Goal: Task Accomplishment & Management: Use online tool/utility

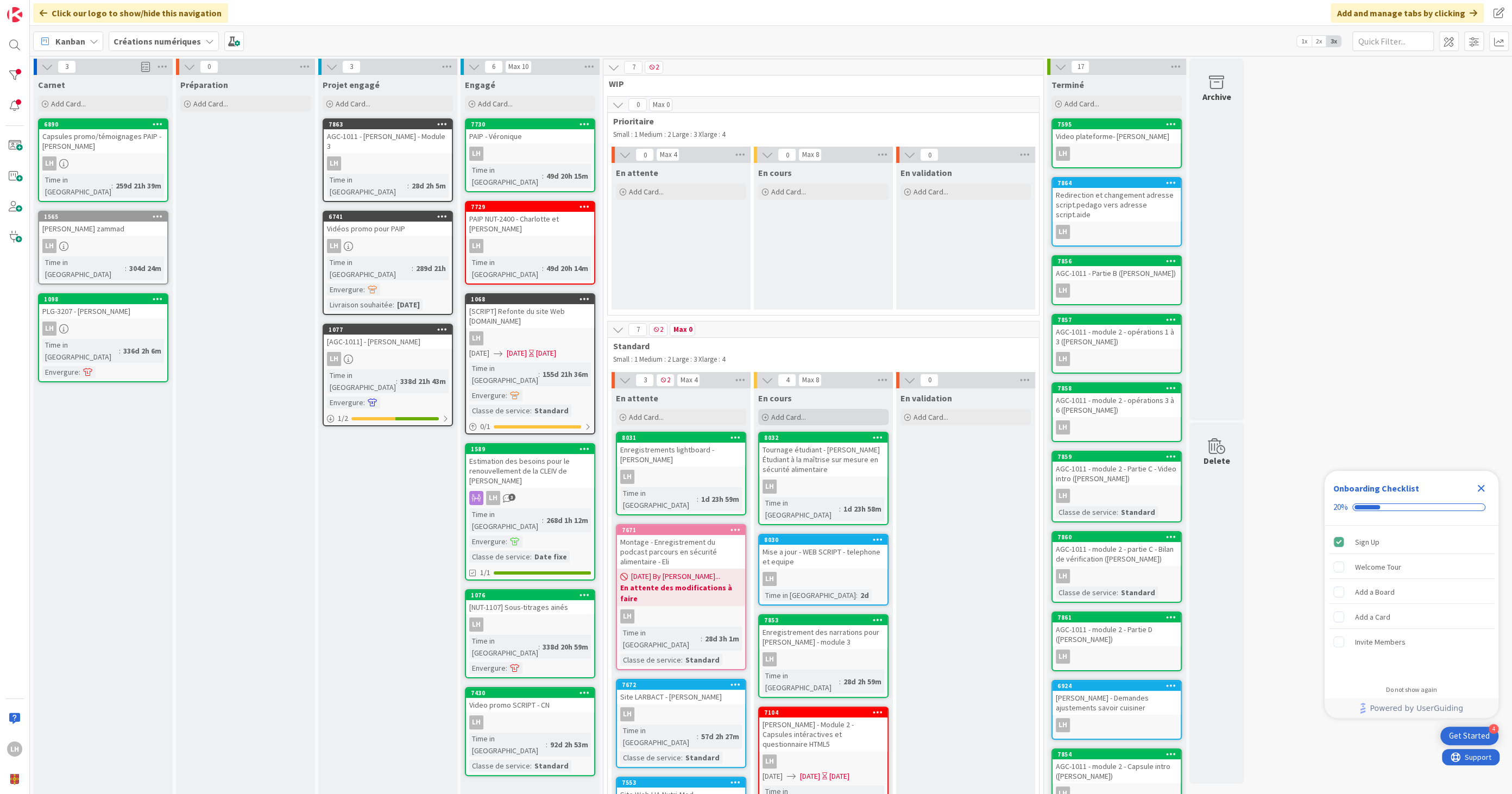
click at [799, 410] on div "Add Card..." at bounding box center [823, 417] width 130 height 16
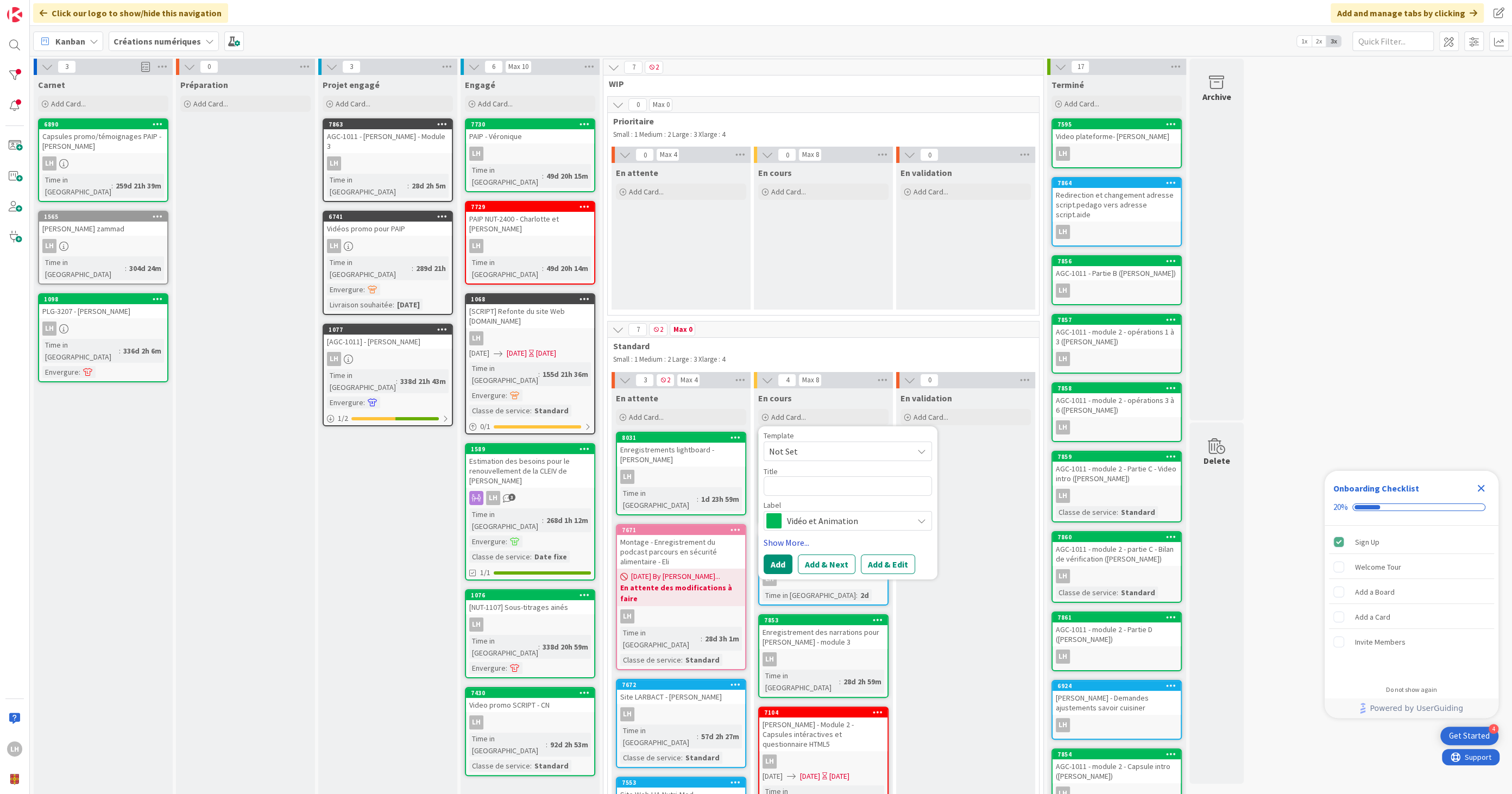
click at [796, 538] on link "Show More..." at bounding box center [847, 542] width 168 height 13
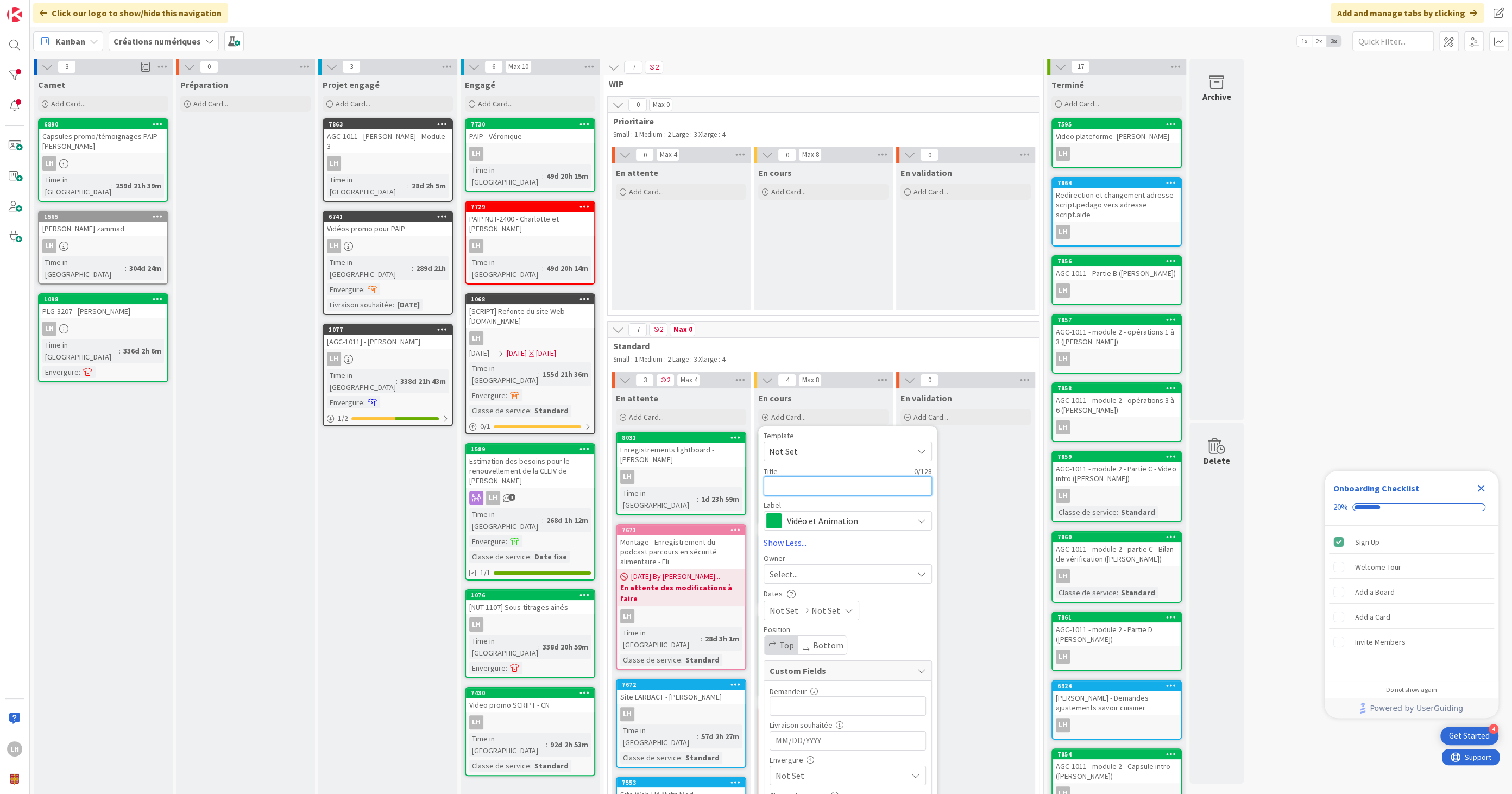
click at [797, 484] on textarea at bounding box center [847, 485] width 168 height 19
type textarea "x"
type textarea "R"
type textarea "x"
type textarea "Ré"
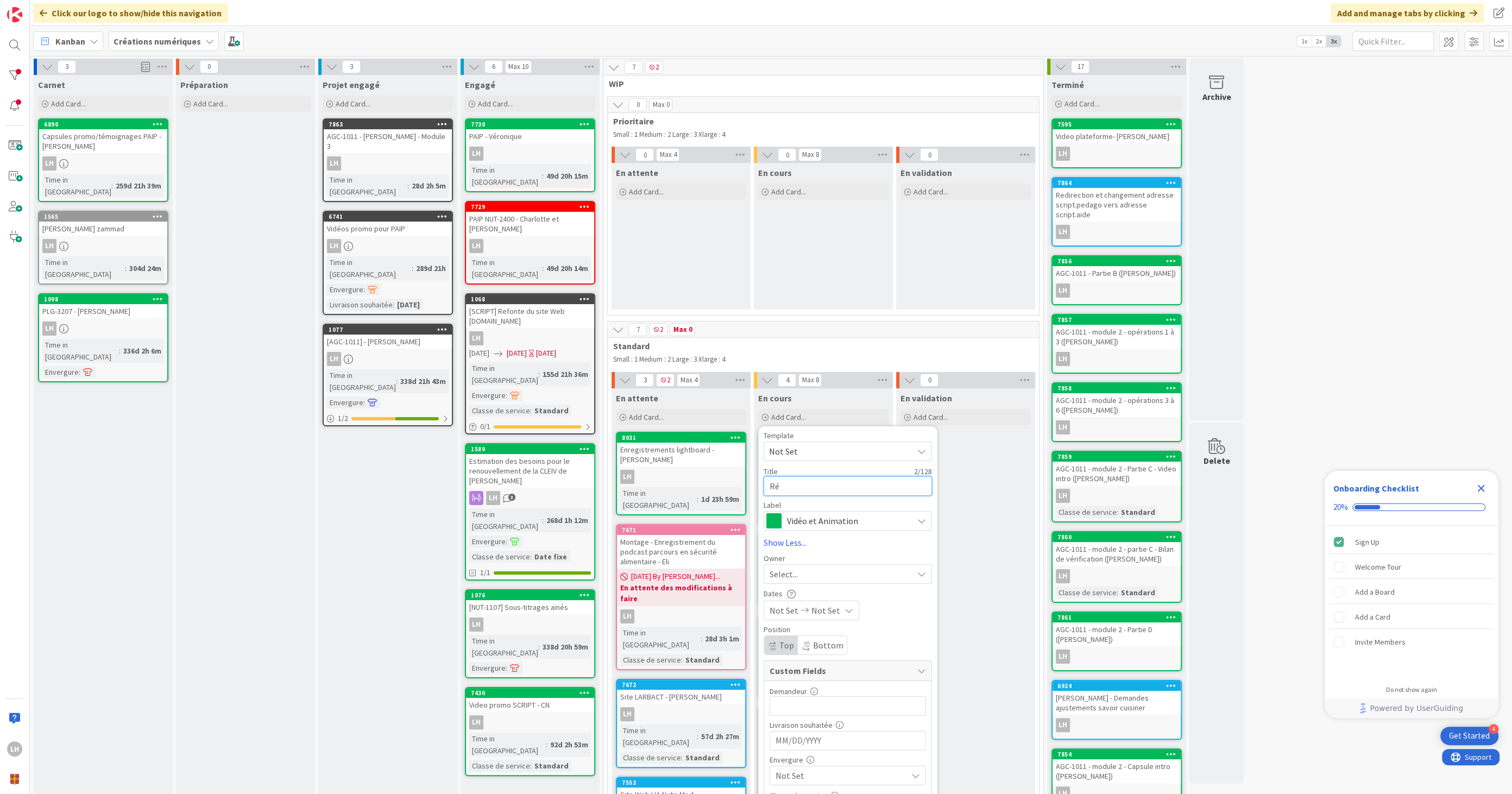
type textarea "x"
type textarea "Rév"
type textarea "x"
type textarea "Révi"
type textarea "x"
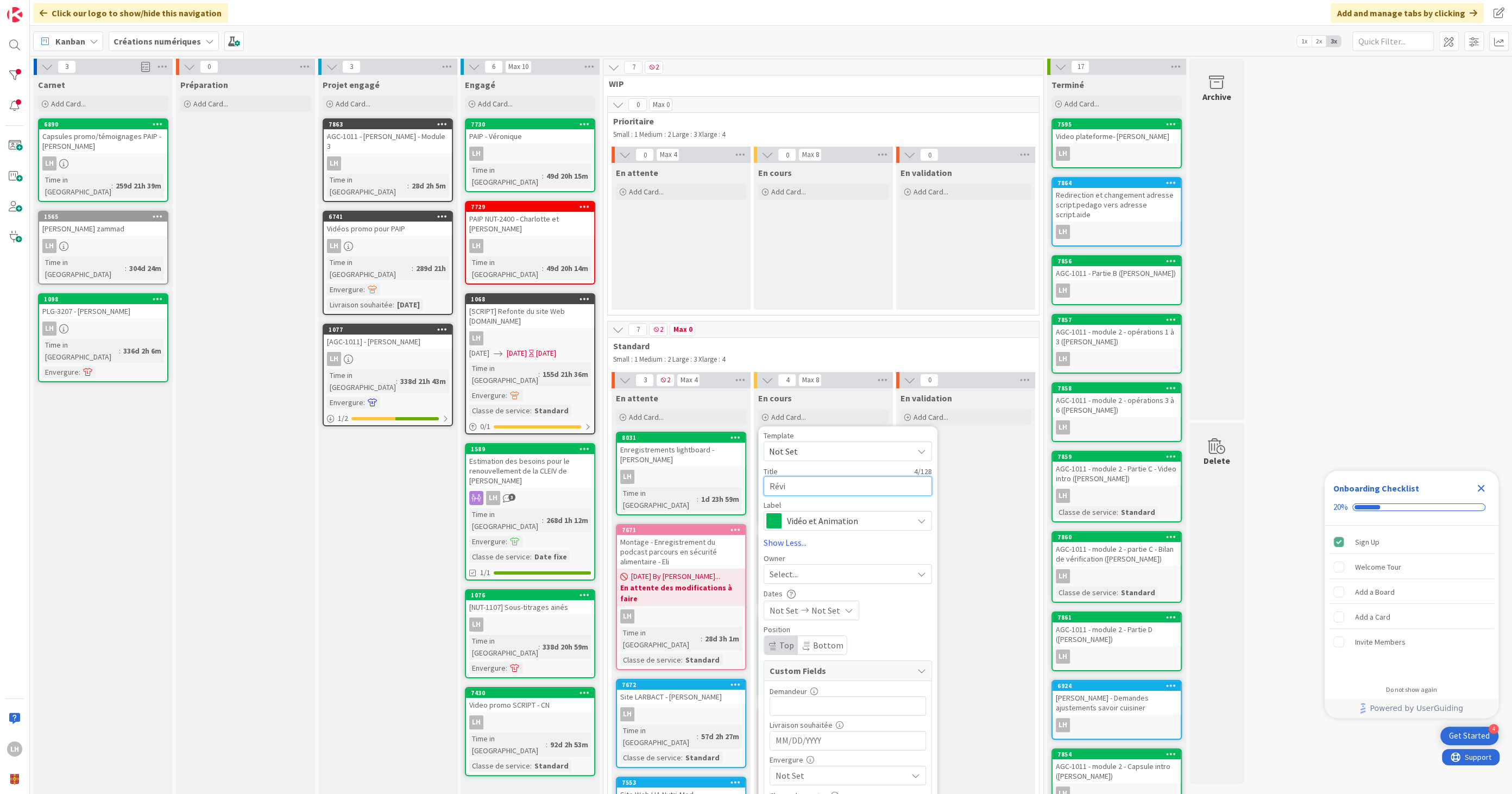
type textarea "Révis"
type textarea "x"
type textarea "Révisi"
type textarea "x"
type textarea "Révisio"
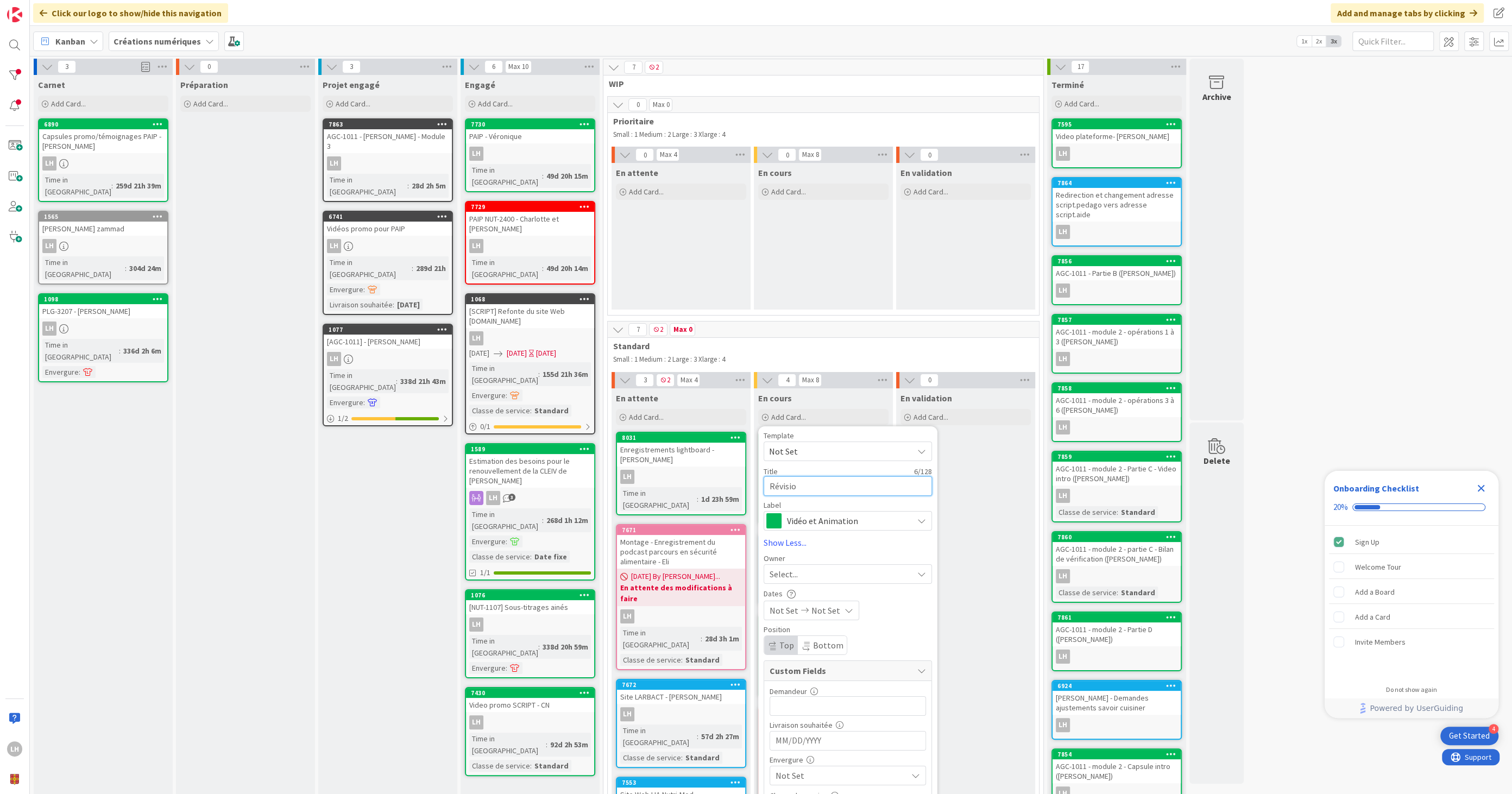
type textarea "x"
type textarea "Révision"
type textarea "x"
type textarea "Révision"
type textarea "x"
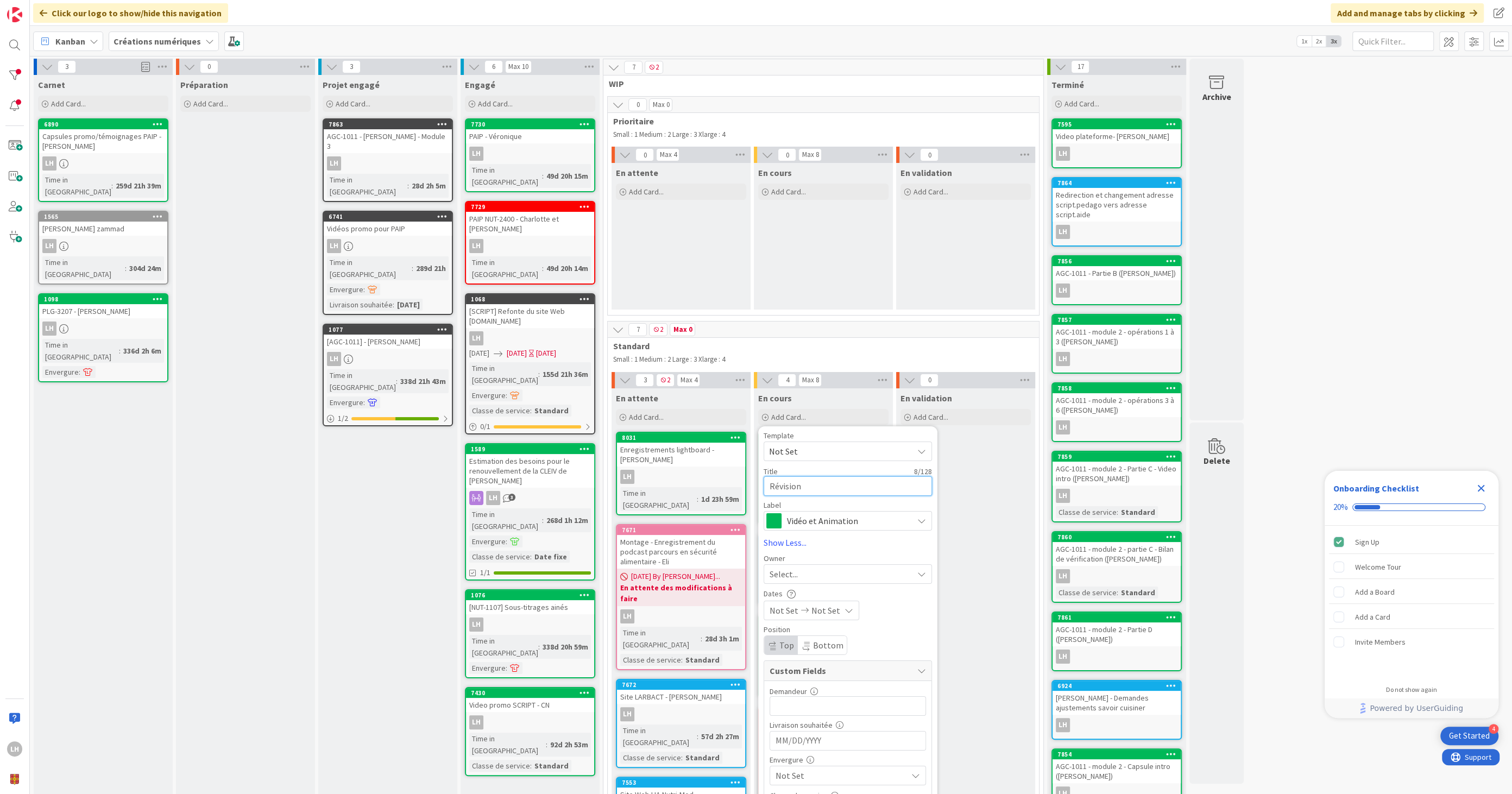
type textarea "Révision d"
type textarea "x"
type textarea "Révision de"
type textarea "x"
type textarea "Révision des"
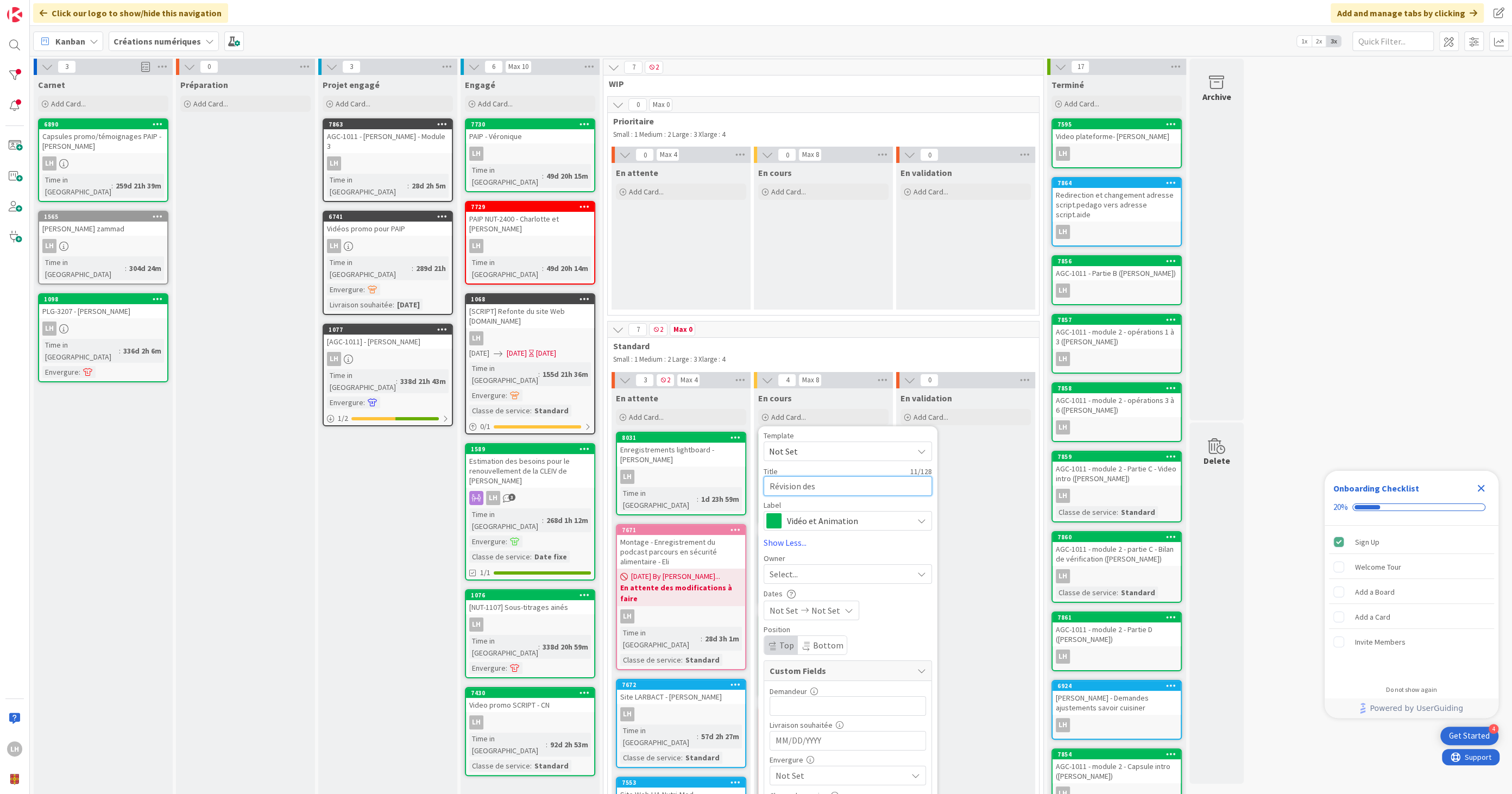
type textarea "x"
type textarea "Révision des"
type textarea "x"
type textarea "Révision des i"
type textarea "x"
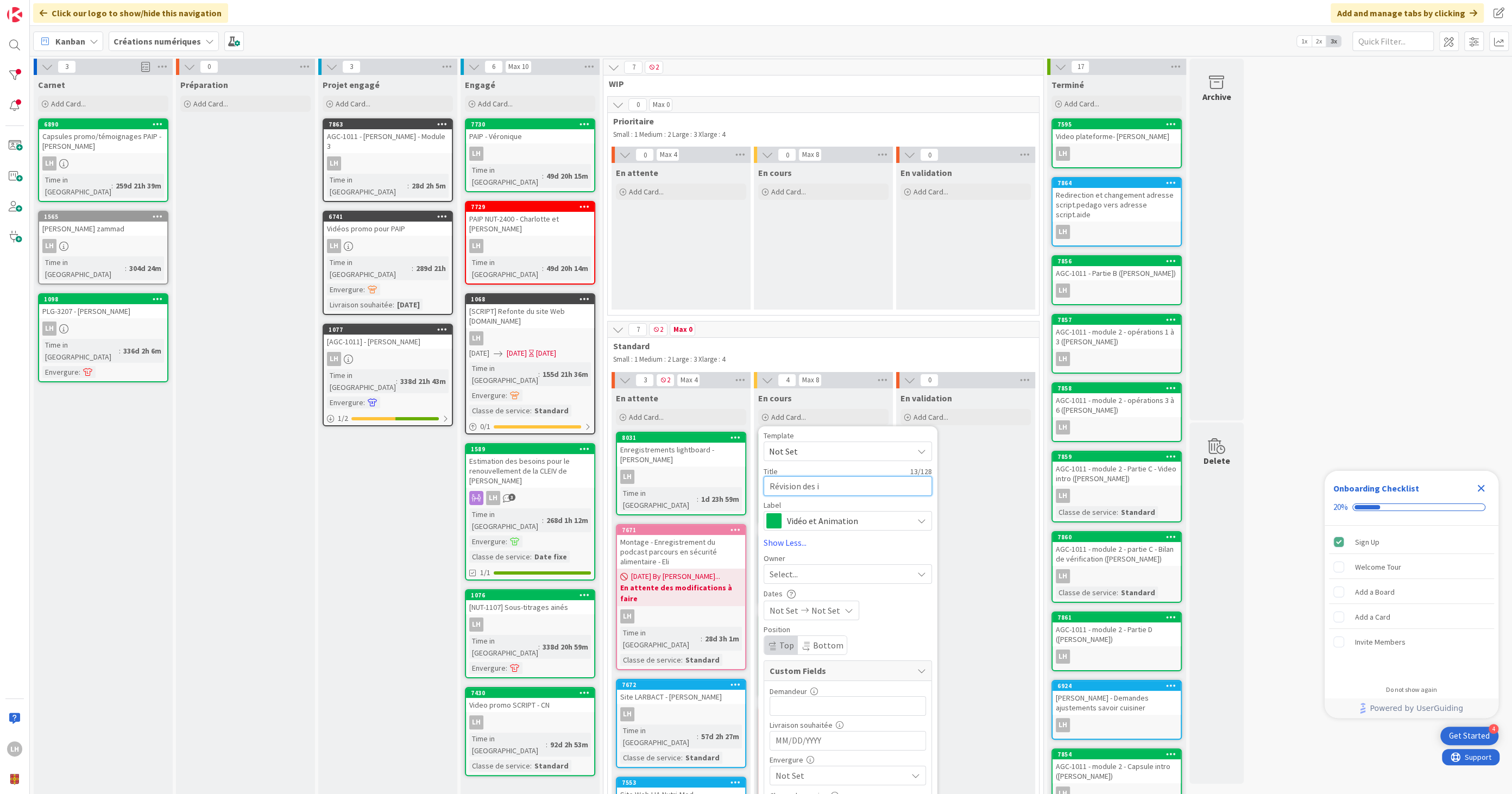
type textarea "Révision des im"
type textarea "x"
type textarea "Révision des ima"
type textarea "x"
type textarea "Révision des imag"
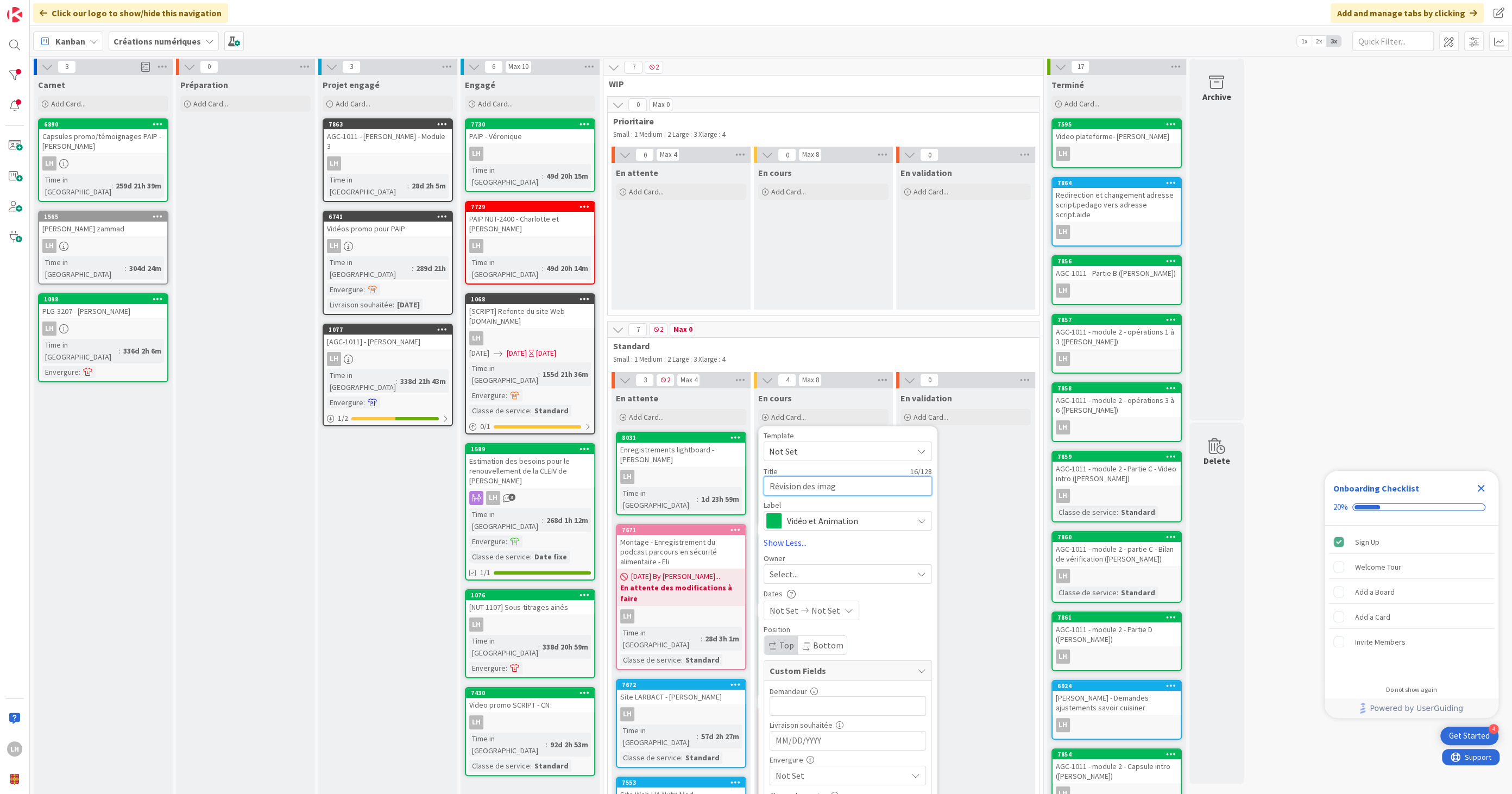
type textarea "x"
type textarea "Révision des image"
type textarea "x"
type textarea "Révision des images"
type textarea "x"
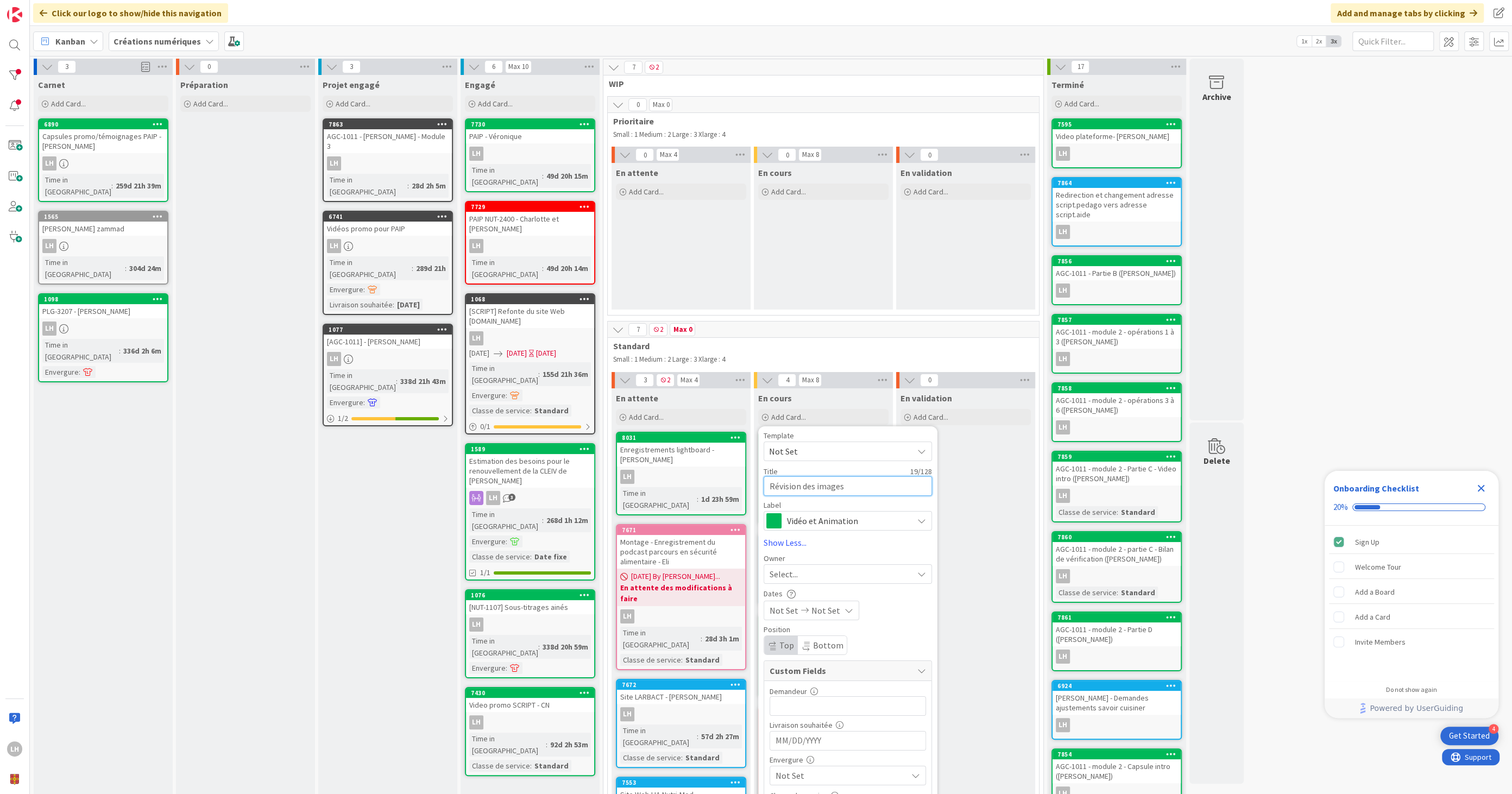
type textarea "Révision des images"
type textarea "x"
type textarea "Révision des images e"
type textarea "x"
type textarea "Révision des images en"
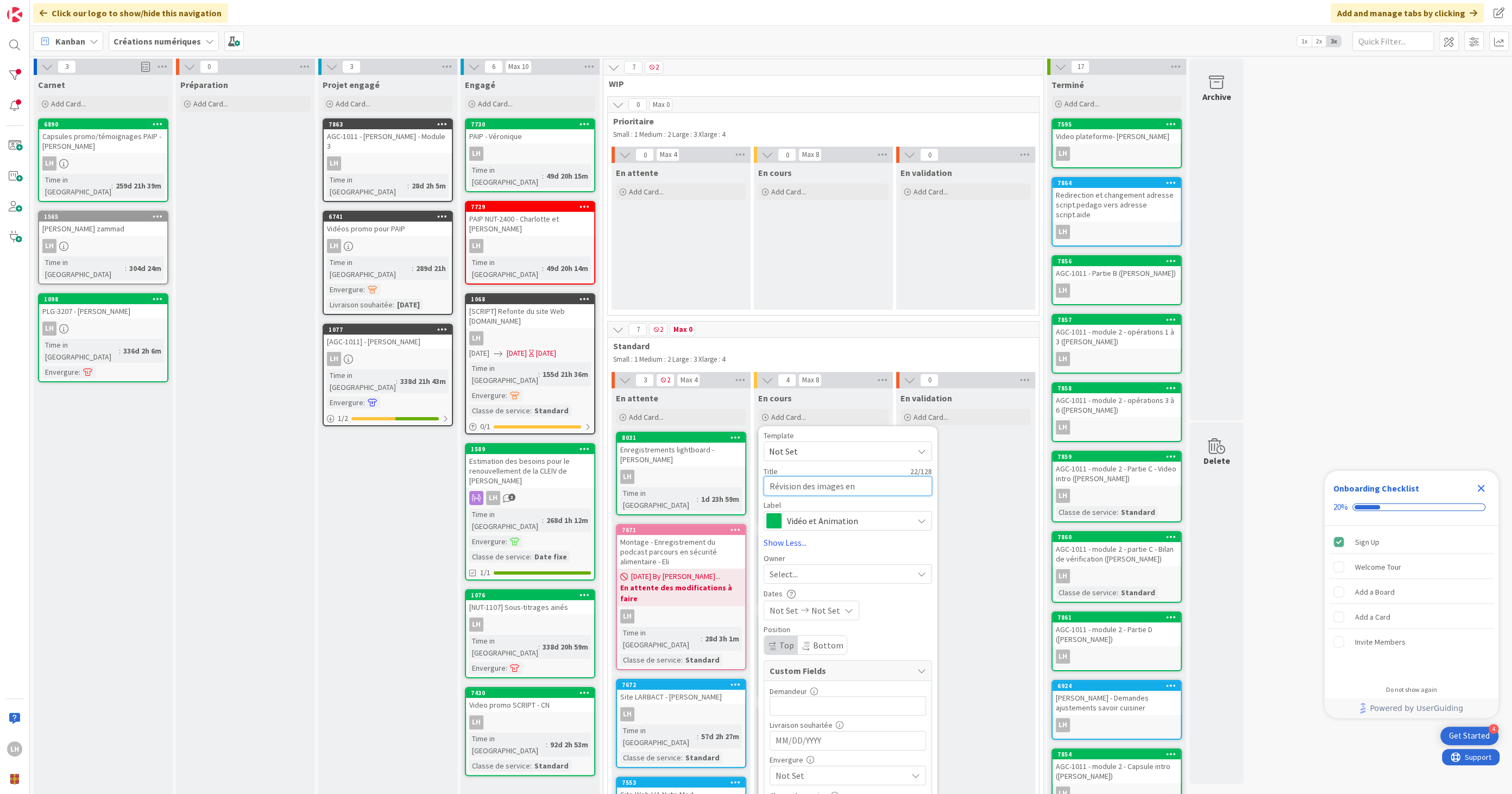
type textarea "x"
type textarea "Révision des images ent"
type textarea "x"
type textarea "Révision des images entê"
type textarea "x"
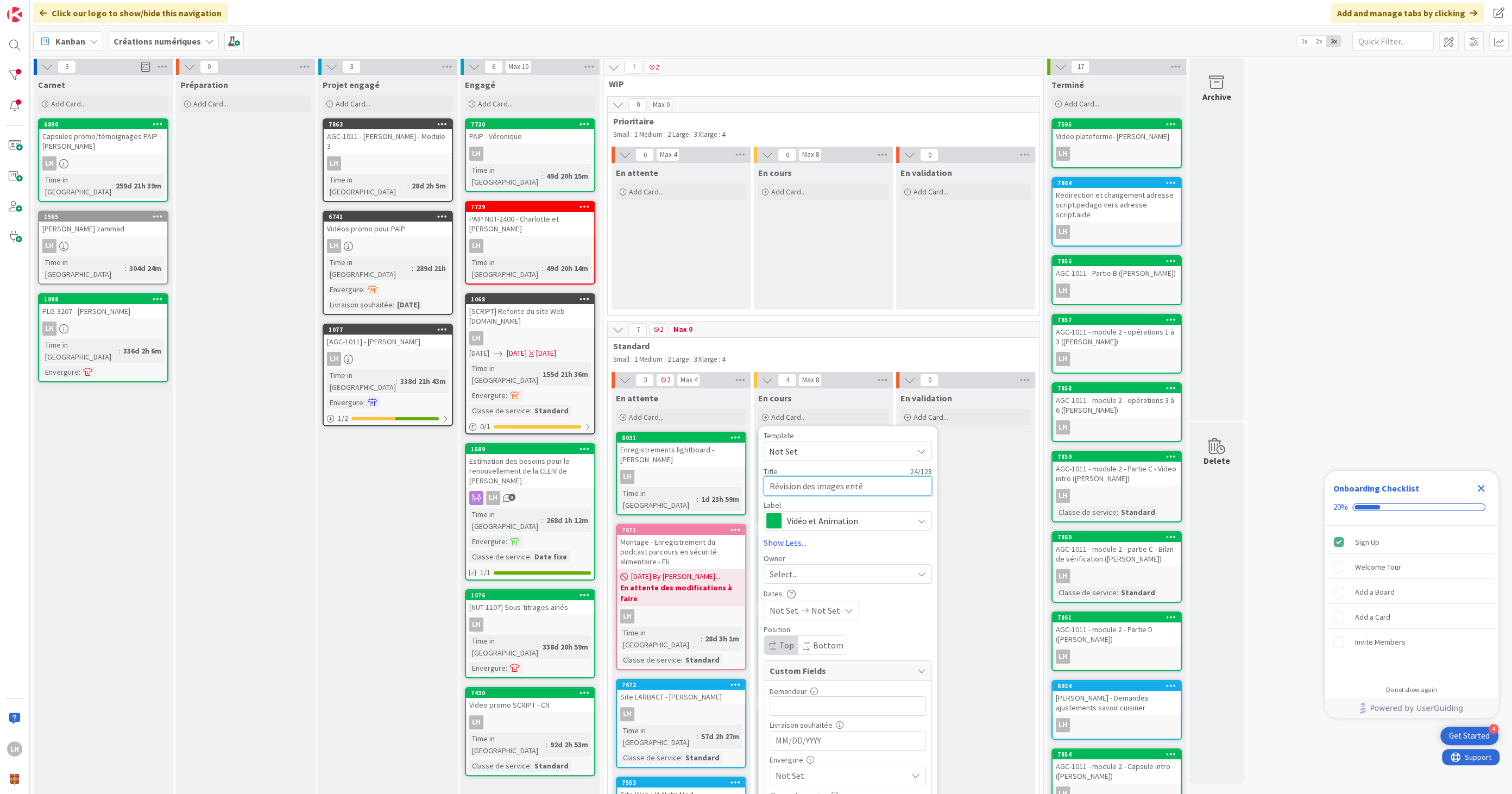
type textarea "Révision des images entêt"
type textarea "x"
type textarea "Révision des images entête"
type textarea "x"
type textarea "Révision des images entête"
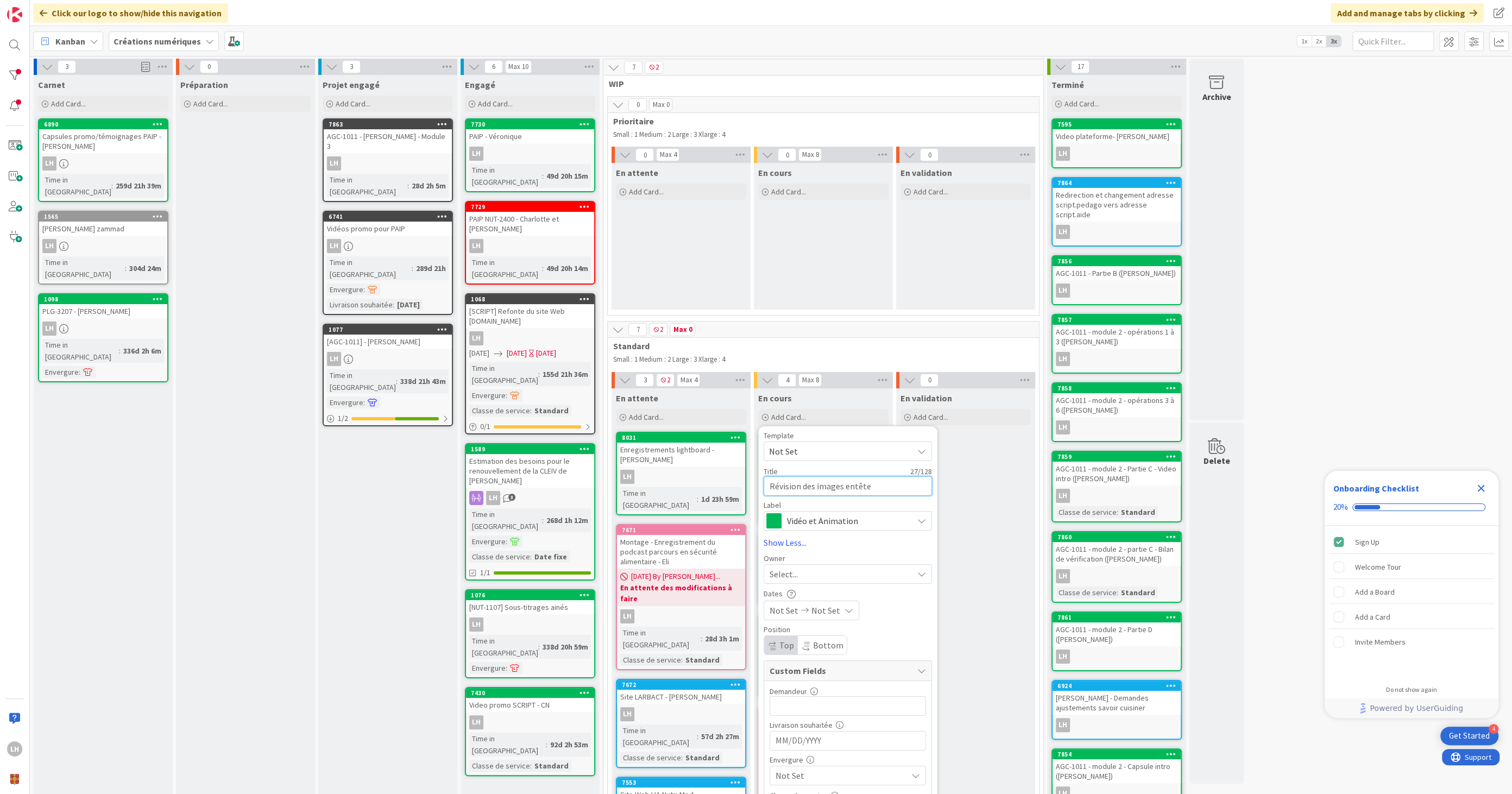
type textarea "x"
type textarea "Révision des images entête B"
type textarea "x"
type textarea "Révision des images entête BR"
type textarea "x"
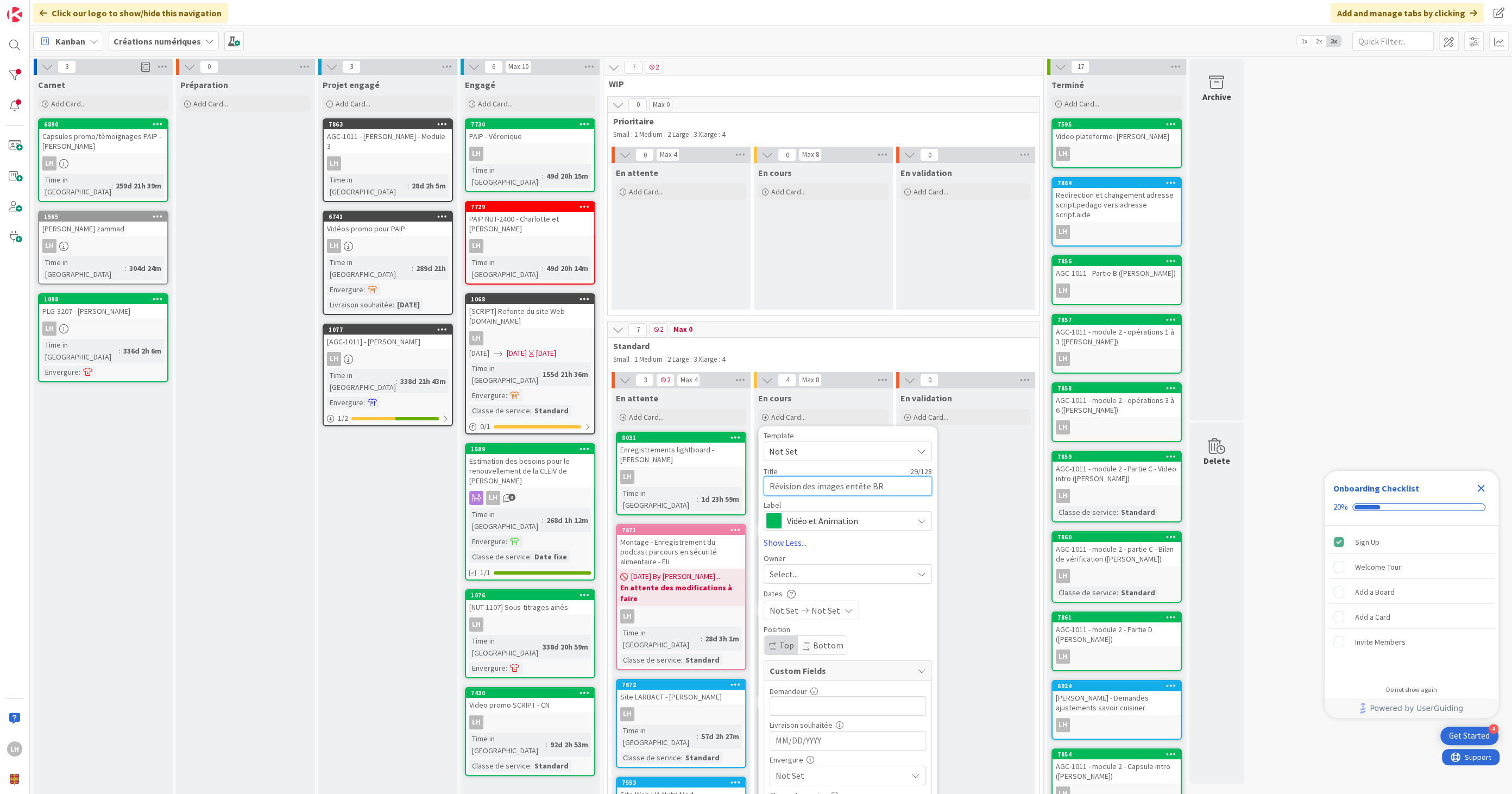
type textarea "Révision des images entête BRI"
type textarea "x"
type textarea "Révision des images entête BRIO"
type textarea "x"
type textarea "Révision des images entête BRIO"
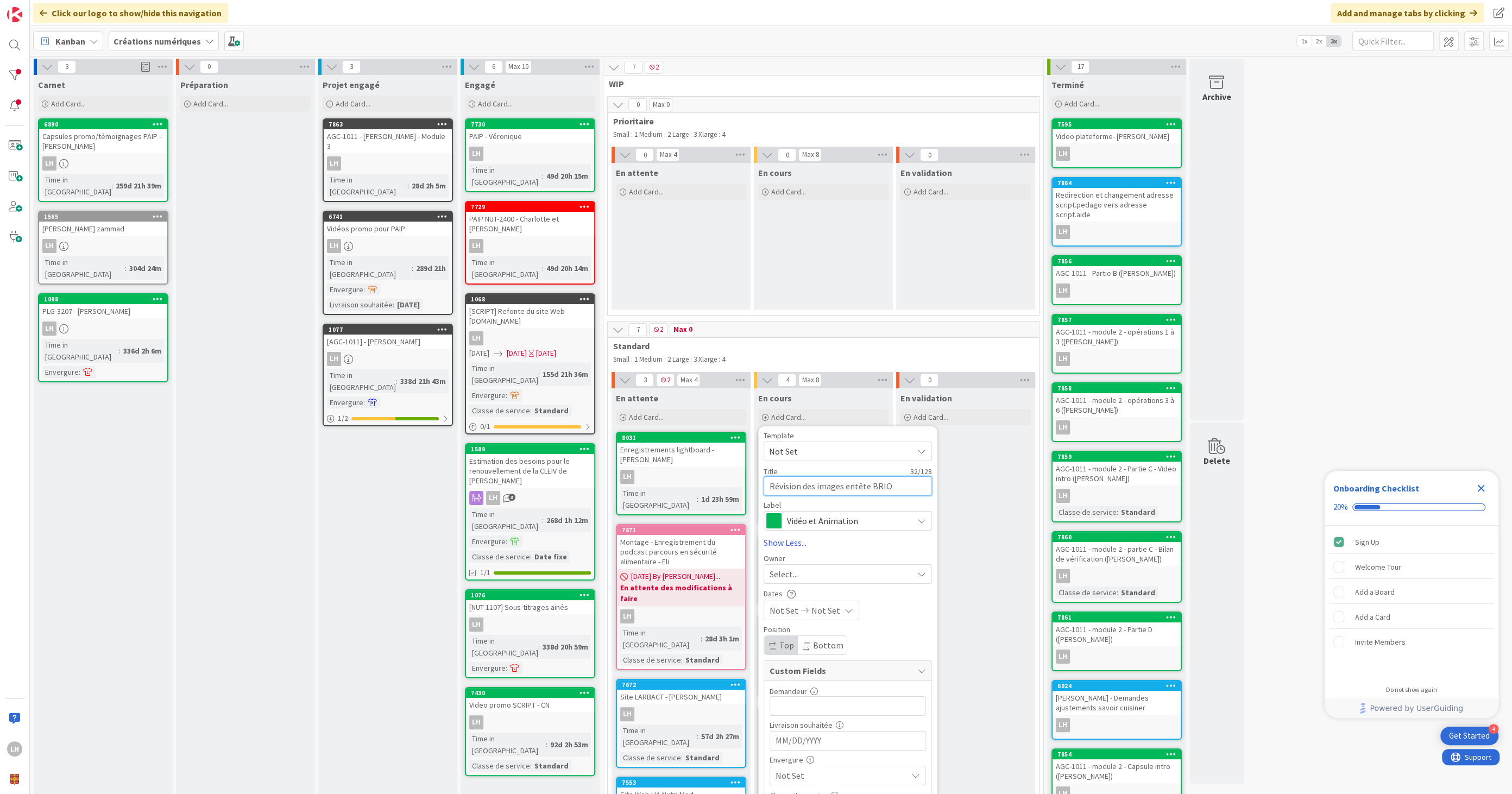
type textarea "x"
type textarea "Révision des images entête BRIO :"
type textarea "x"
type textarea "Révision des images entête BRIO :"
type textarea "x"
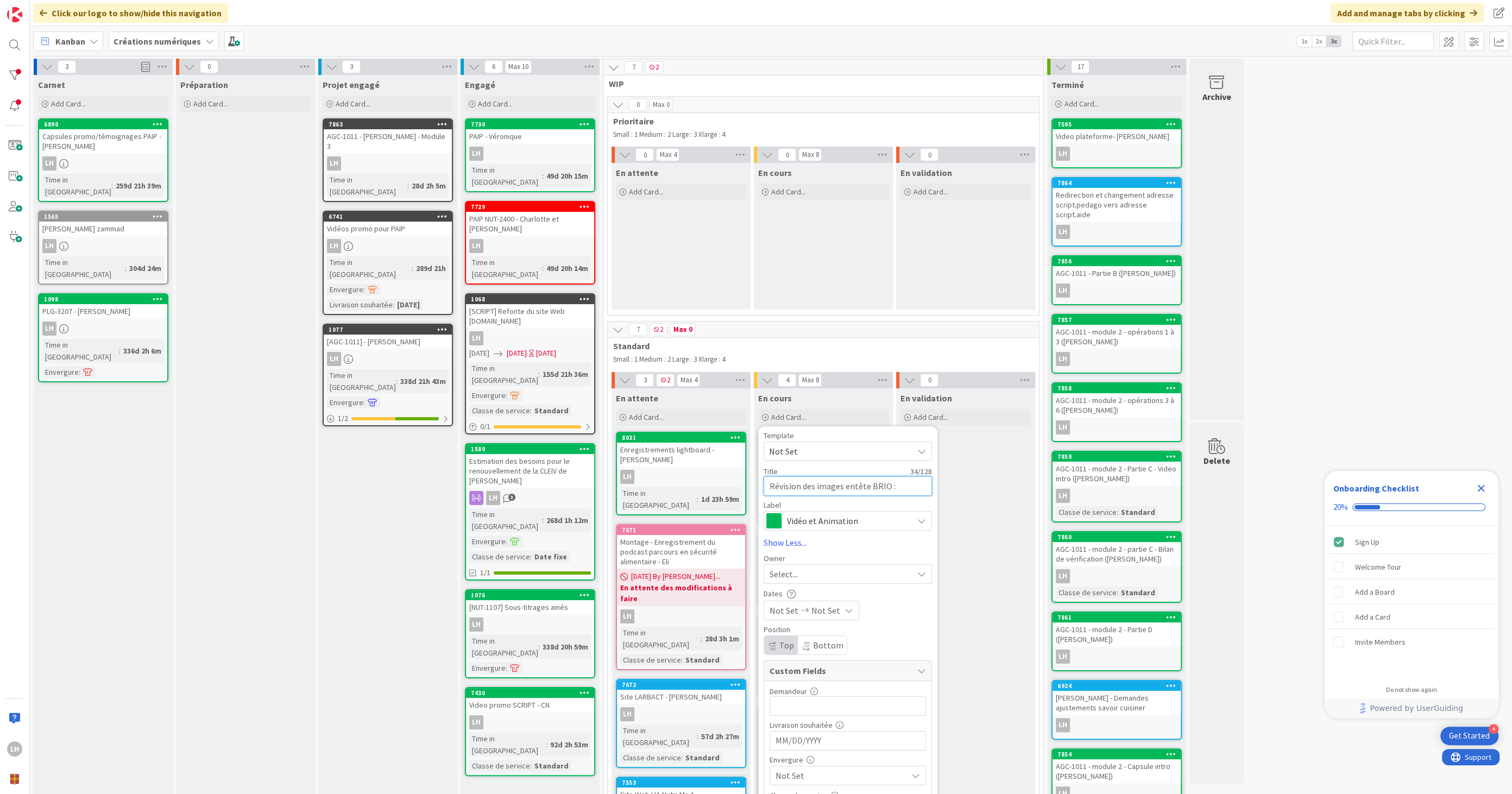
type textarea "Révision des images entête BRIO : X"
type textarea "x"
type textarea "Révision des images entête BRIO : XA"
type textarea "x"
type textarea "Révision des images entête BRIO : X"
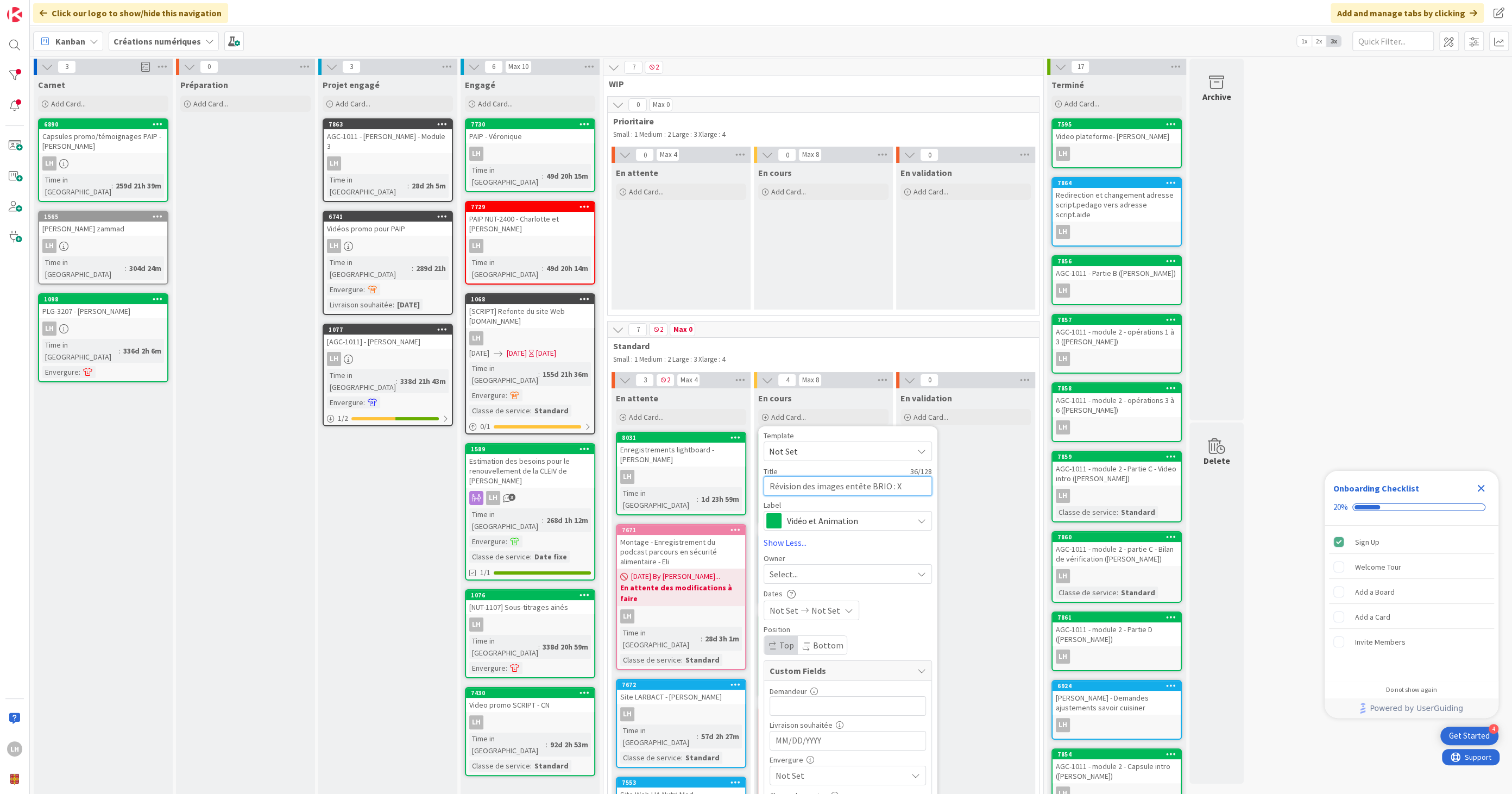
type textarea "x"
type textarea "Révision des images entête BRIO : [PERSON_NAME]"
type textarea "x"
type textarea "Révision des images entête BRIO : Xav"
type textarea "x"
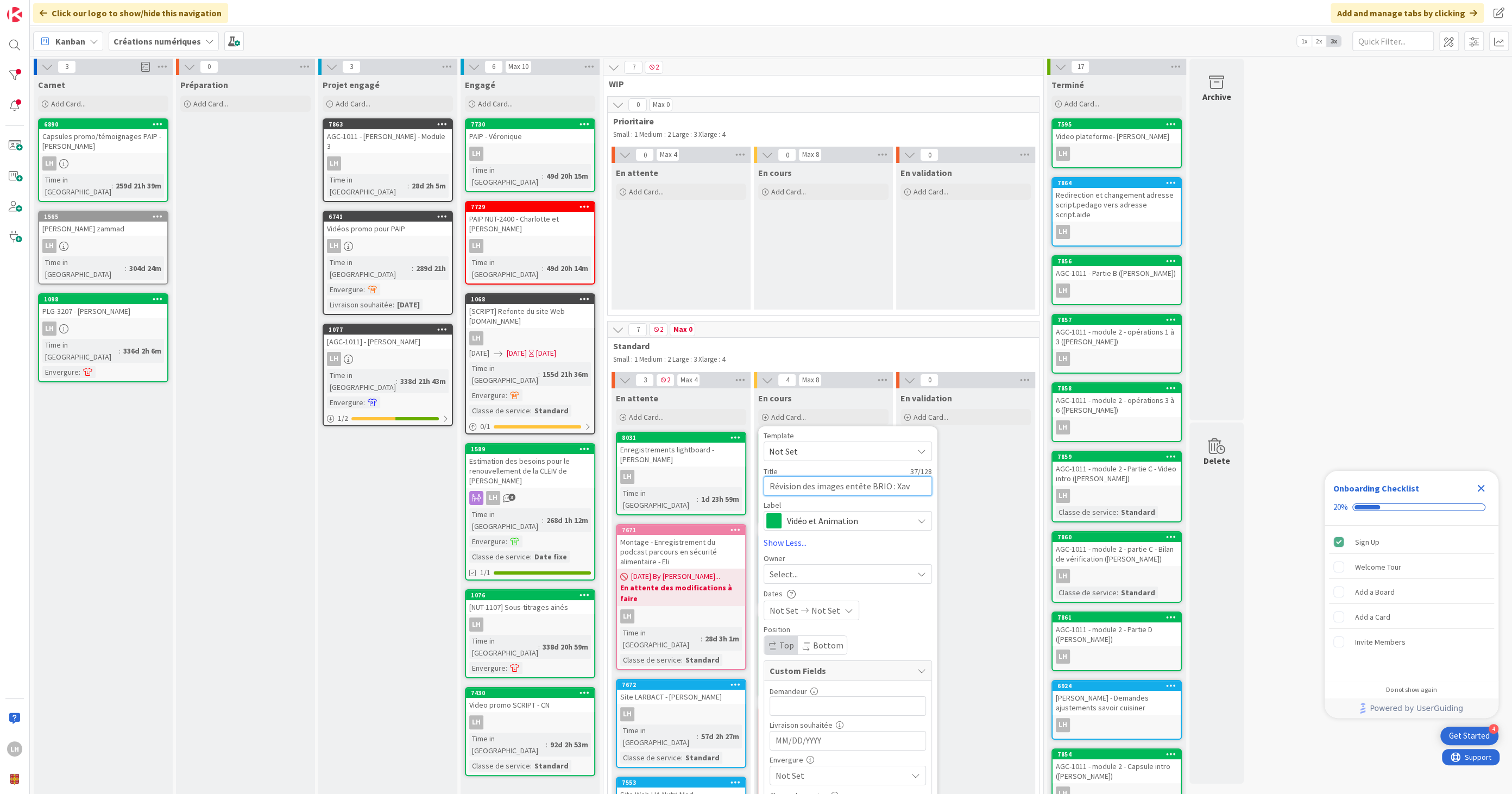
type textarea "Révision des images entête BRIO : [PERSON_NAME]"
type textarea "x"
type textarea "Révision des images entête BRIO : [PERSON_NAME]"
type textarea "x"
type textarea "Révision des images entête BRIO : [PERSON_NAME]"
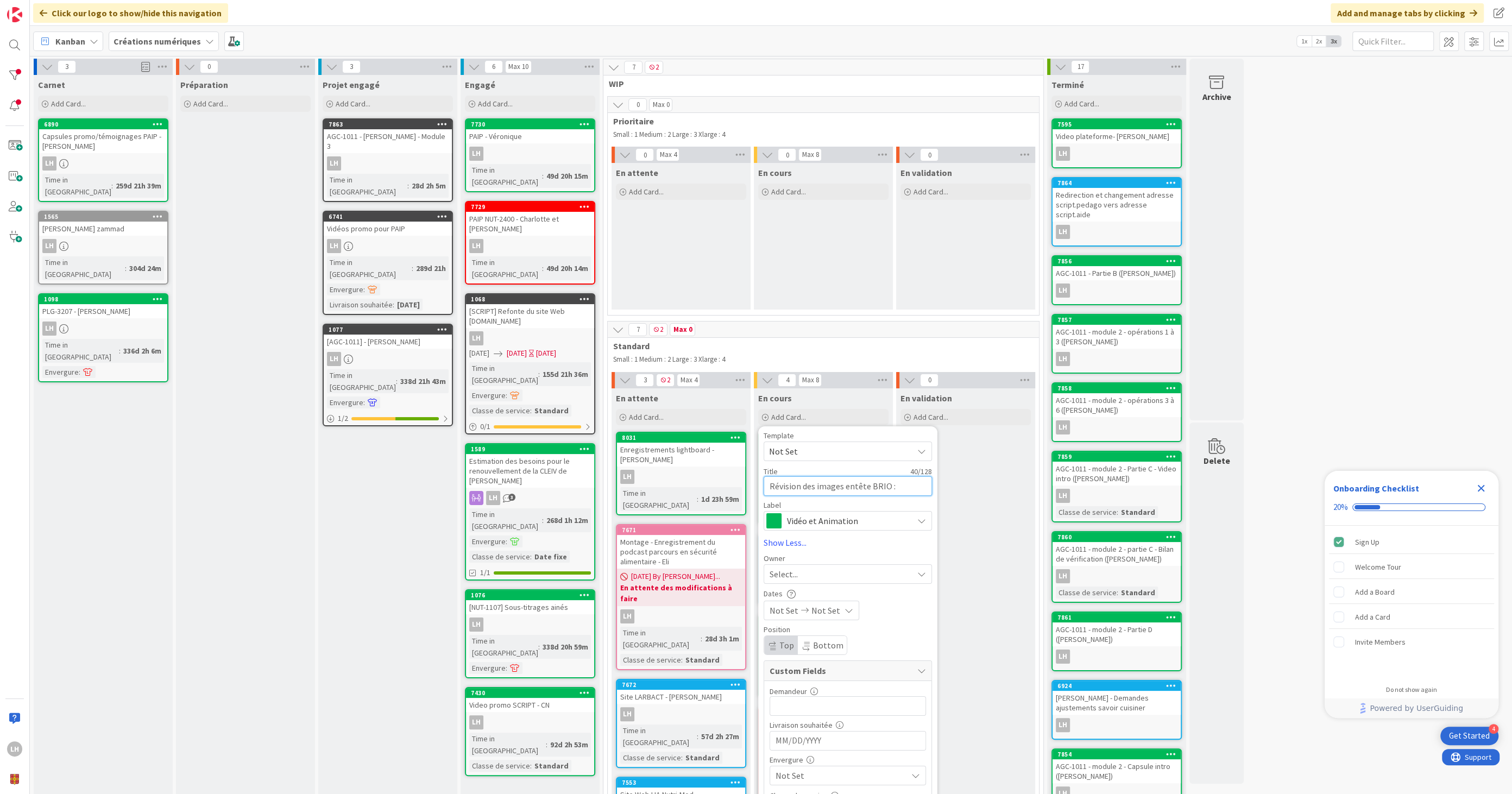
type textarea "x"
type textarea "Révision des images entête BRIO : [PERSON_NAME]"
type textarea "x"
type textarea "Révision des images entête BRIO : [PERSON_NAME]"
type textarea "x"
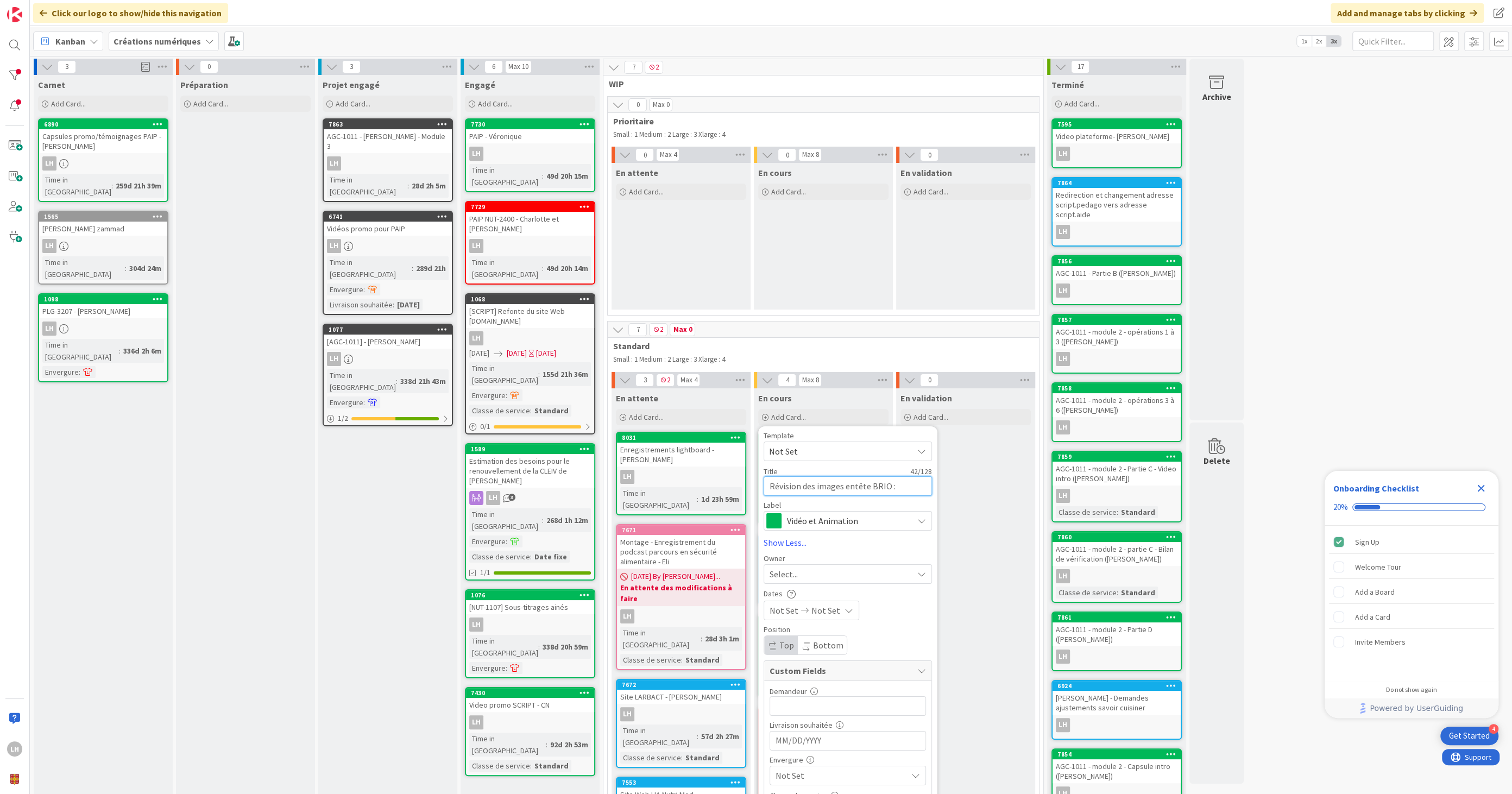
type textarea "Révision des images entête BRIO : [PERSON_NAME]"
type textarea "x"
type textarea "Révision des images entête BRIO : [PERSON_NAME]"
type textarea "x"
type textarea "Révision des images entête BRIO : [PERSON_NAME]"
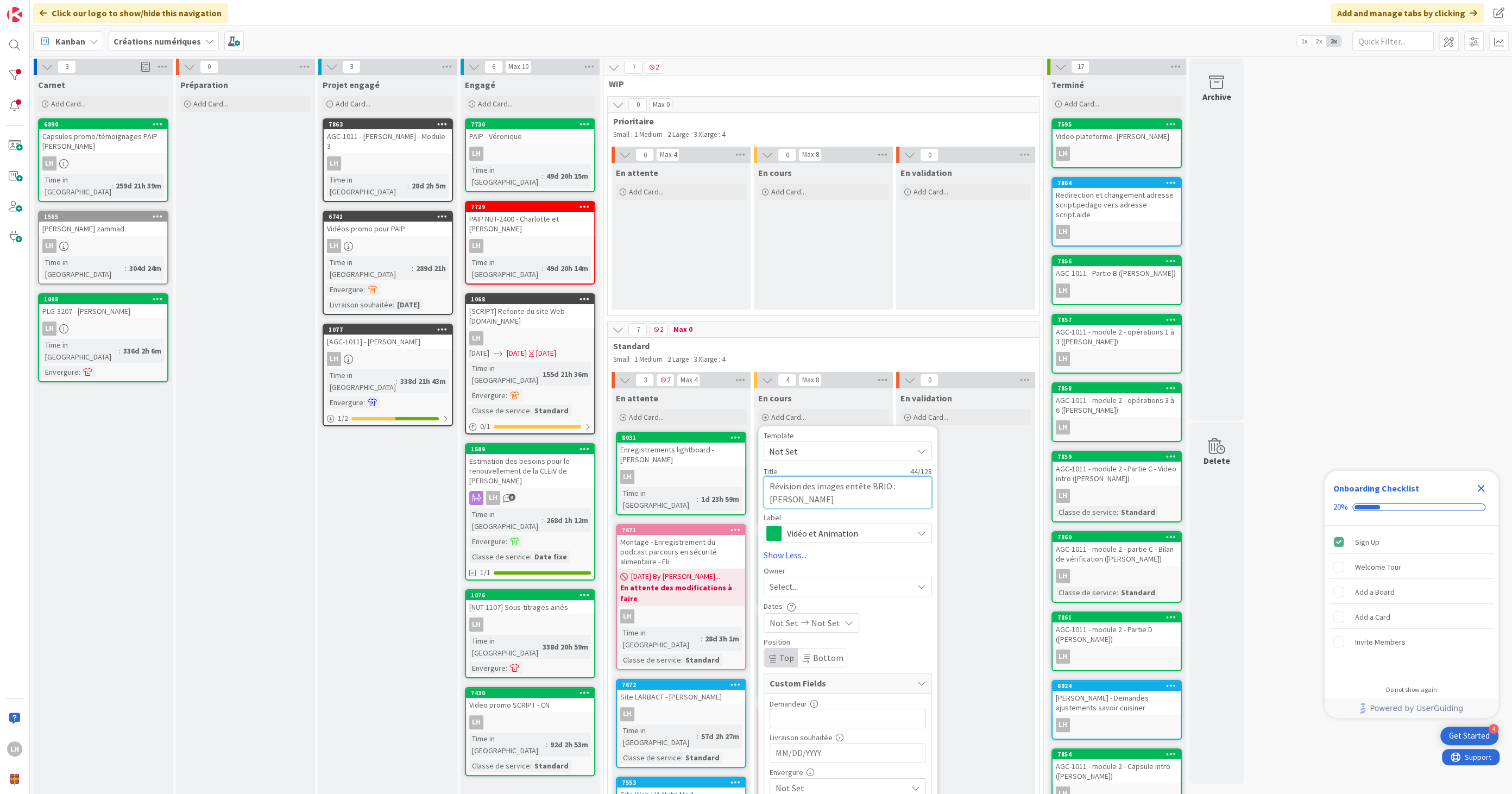
type textarea "x"
type textarea "Révision des images entête BRIO : [PERSON_NAME]"
type textarea "x"
type textarea "Révision des images entête BRIO : [PERSON_NAME]"
type textarea "x"
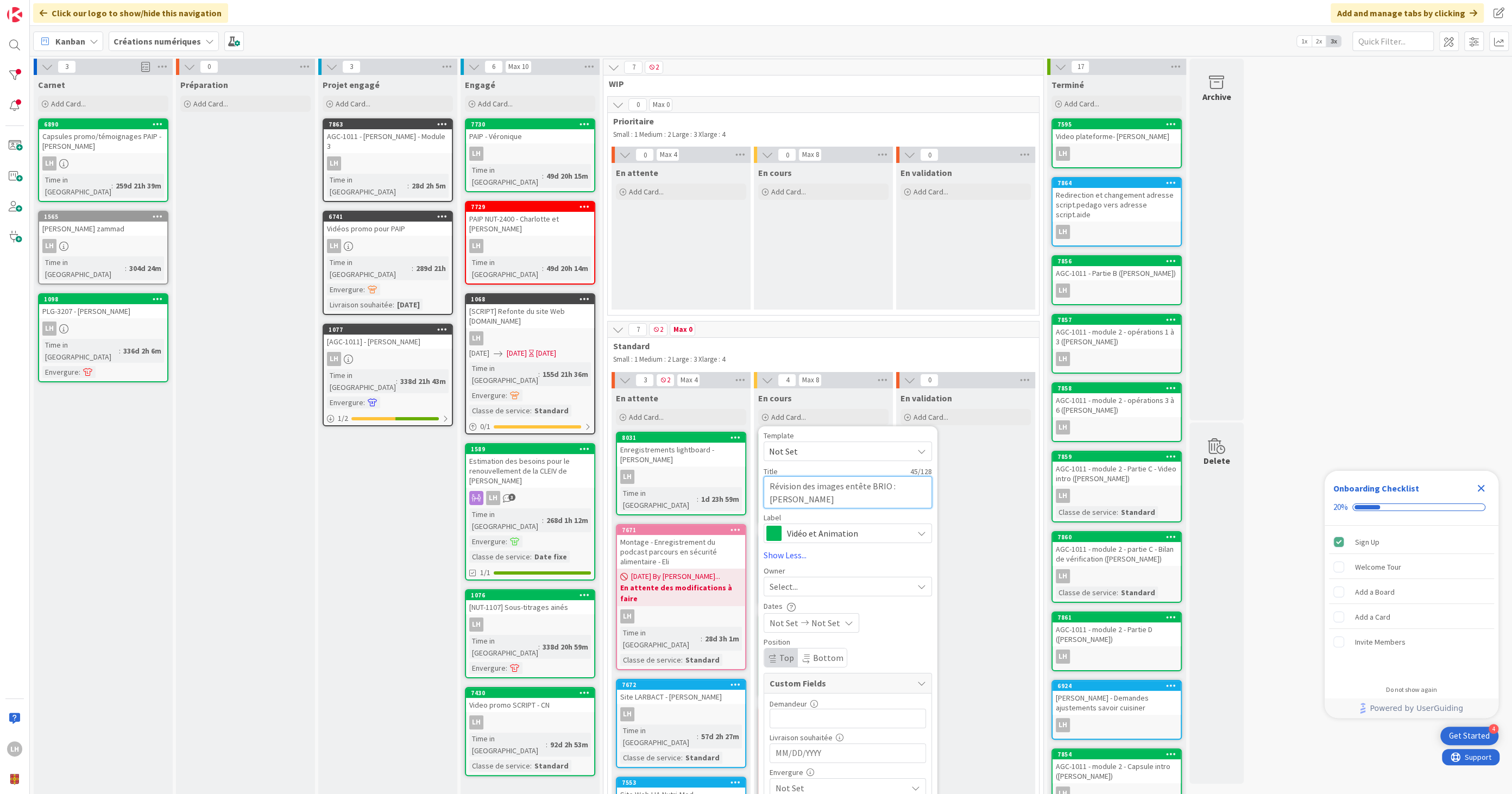
type textarea "Révision des images entête BRIO : [PERSON_NAME]"
type textarea "x"
type textarea "Révision des images entête BRIO : [PERSON_NAME]"
type textarea "x"
type textarea "Révision des images entête BRIO : [PERSON_NAME]"
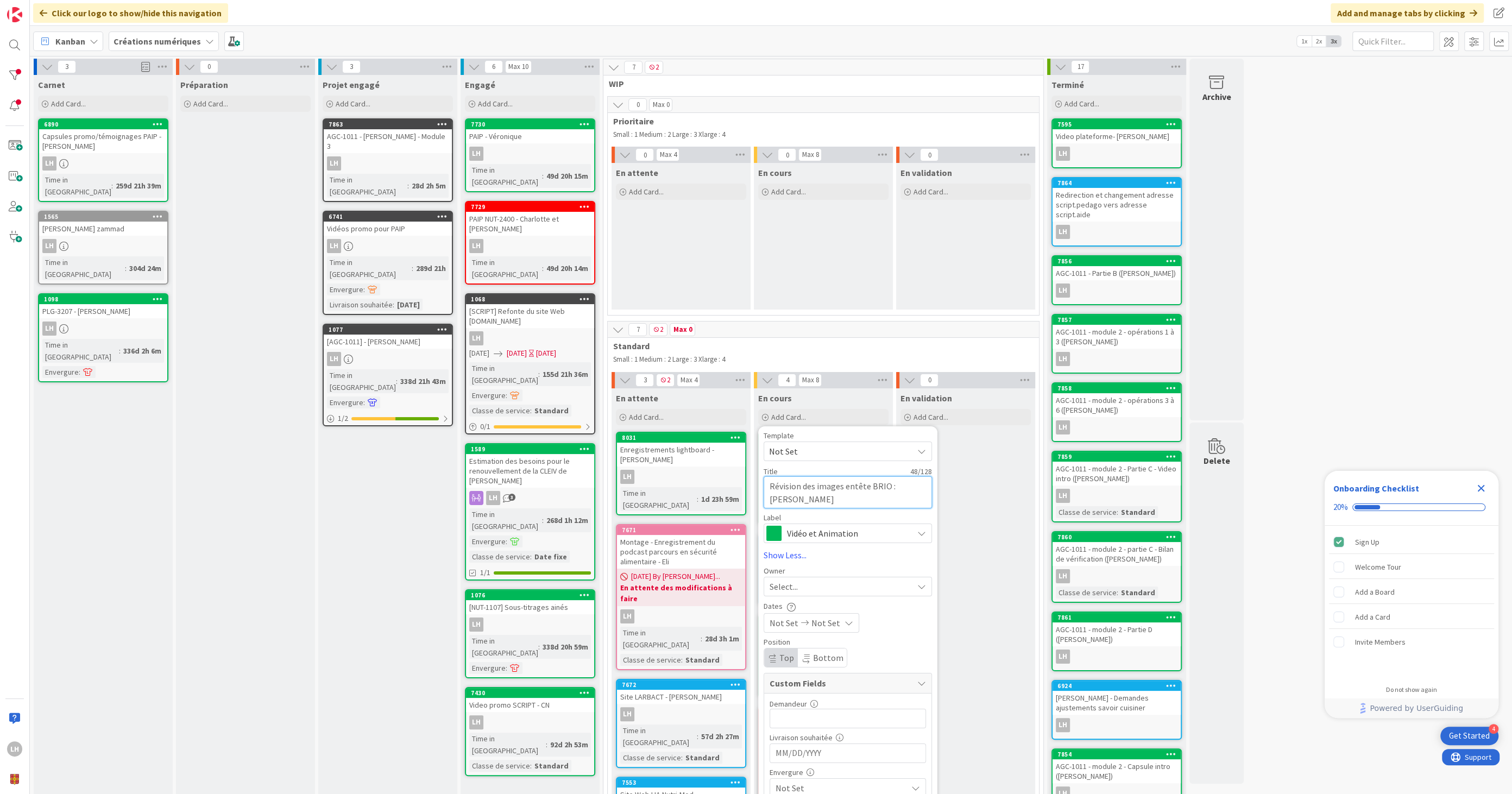
type textarea "x"
type textarea "Révision des images entête BRIO : [PERSON_NAME]"
type textarea "x"
type textarea "Révision des images entête BRIO : [PERSON_NAME]"
click at [870, 485] on textarea "Révision des images entête BRIO : [PERSON_NAME]" at bounding box center [847, 492] width 168 height 32
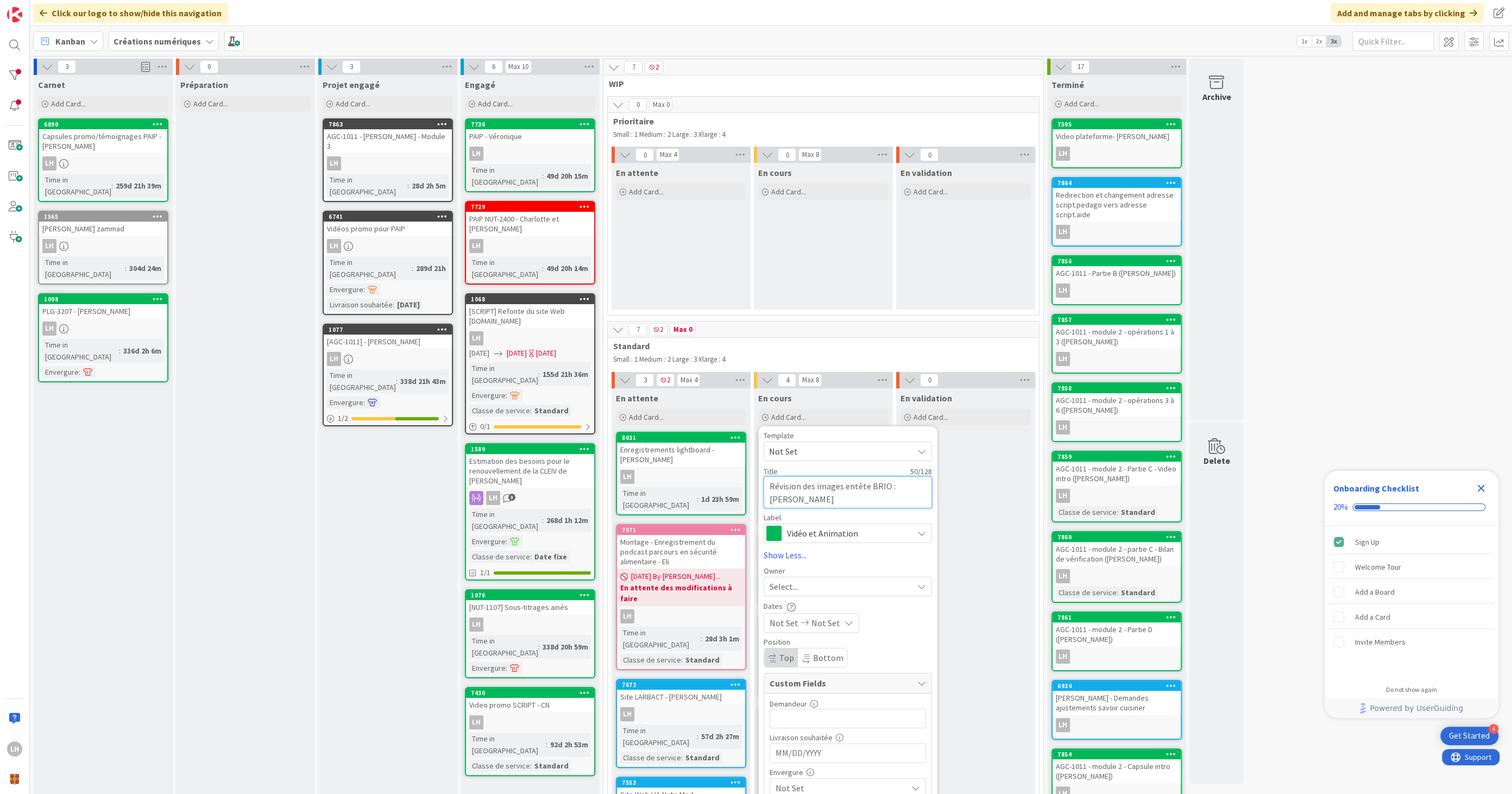
type textarea "x"
type textarea "Révision des images entête pBRIO : [PERSON_NAME]"
type textarea "x"
type textarea "Révision des images entête poBRIO : [PERSON_NAME]"
type textarea "x"
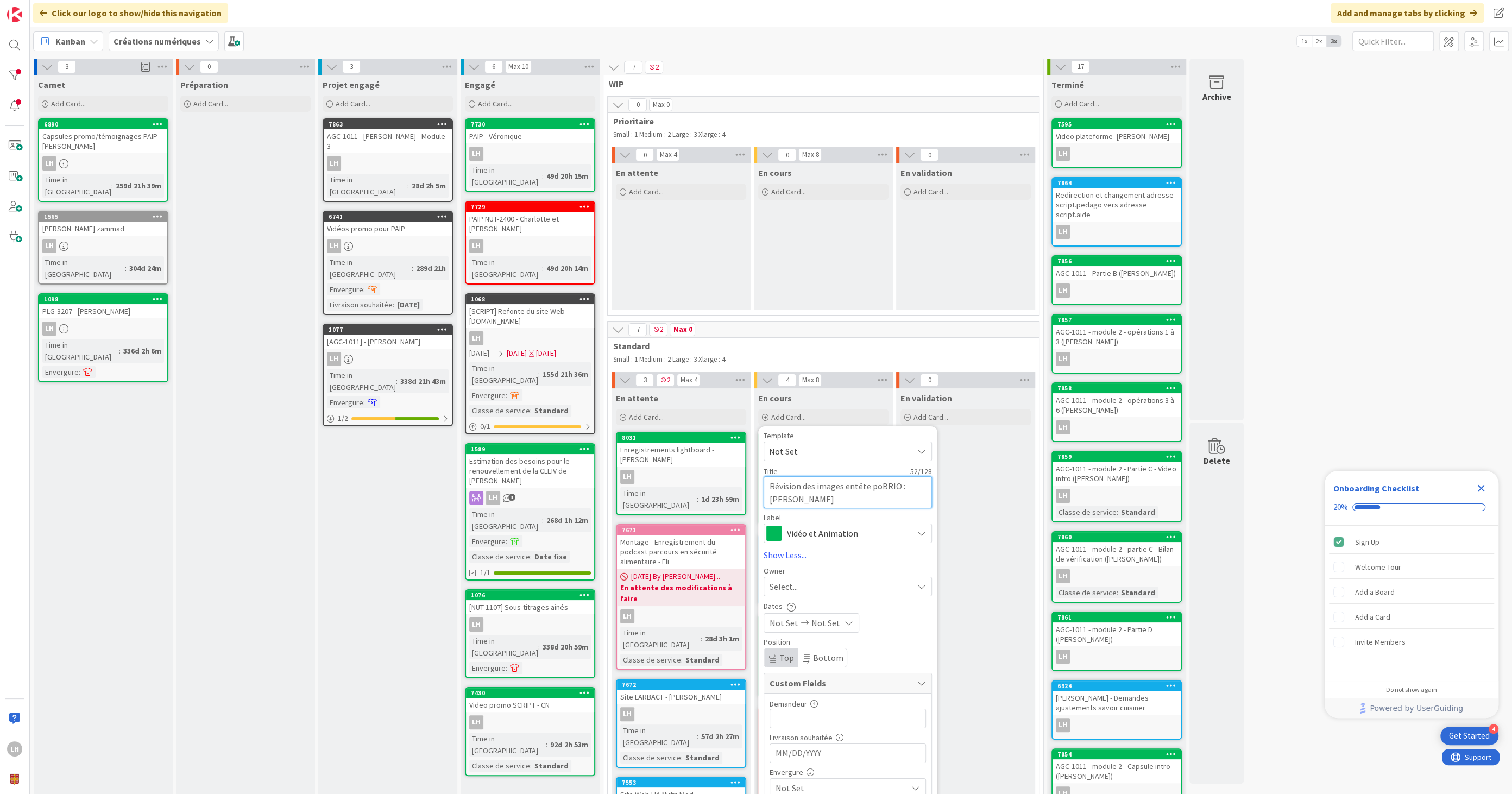
type textarea "Révision des images entête pouBRIO : [PERSON_NAME]"
type textarea "x"
type textarea "Révision des images entête pourBRIO : [PERSON_NAME]"
type textarea "x"
type textarea "Révision des images entête pour BRIO : [PERSON_NAME]"
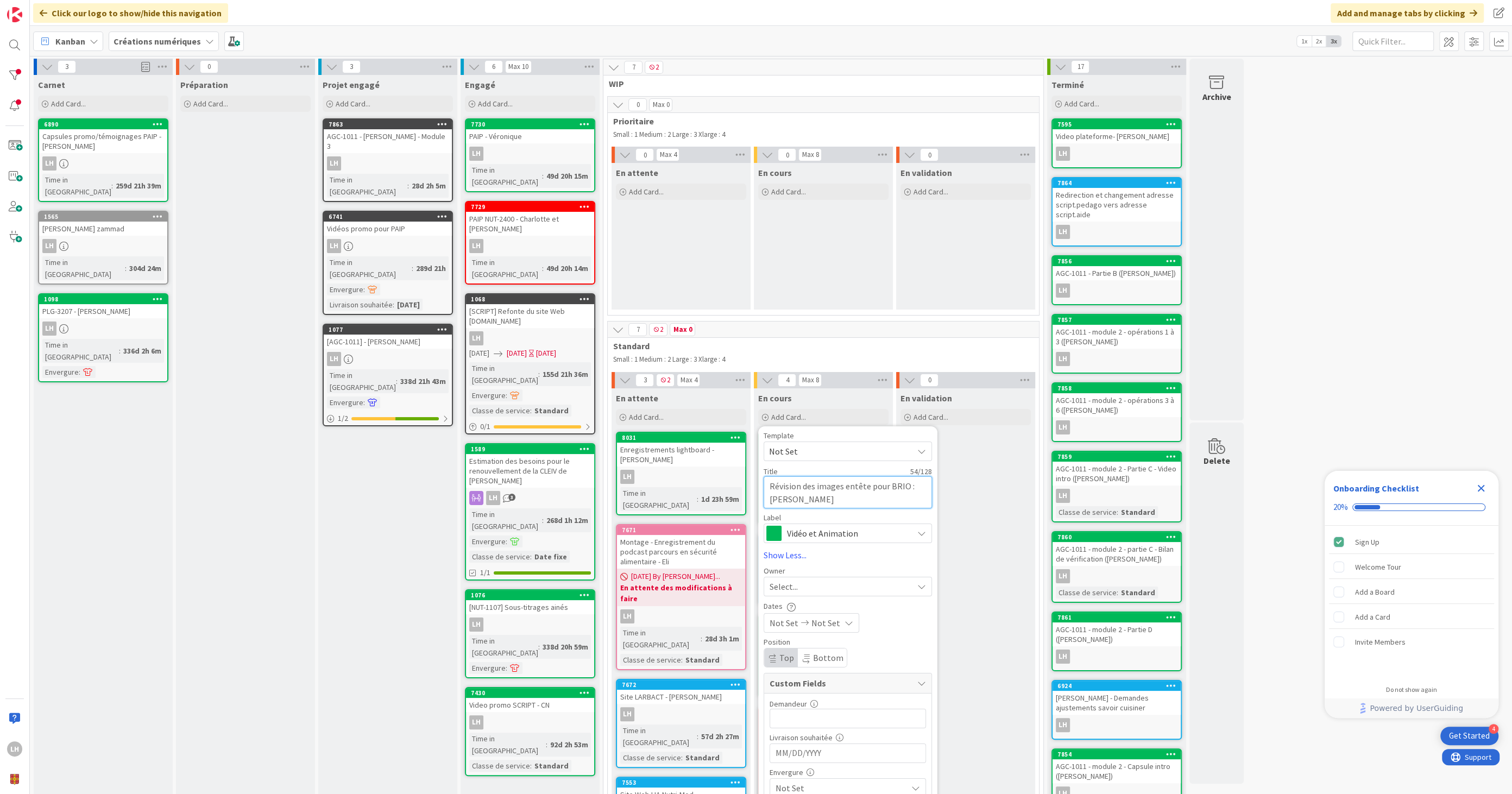
type textarea "x"
type textarea "Révision des images entête pour lBRIO : [PERSON_NAME]"
type textarea "x"
type textarea "Révision des images entête pour leBRIO : [PERSON_NAME]"
type textarea "x"
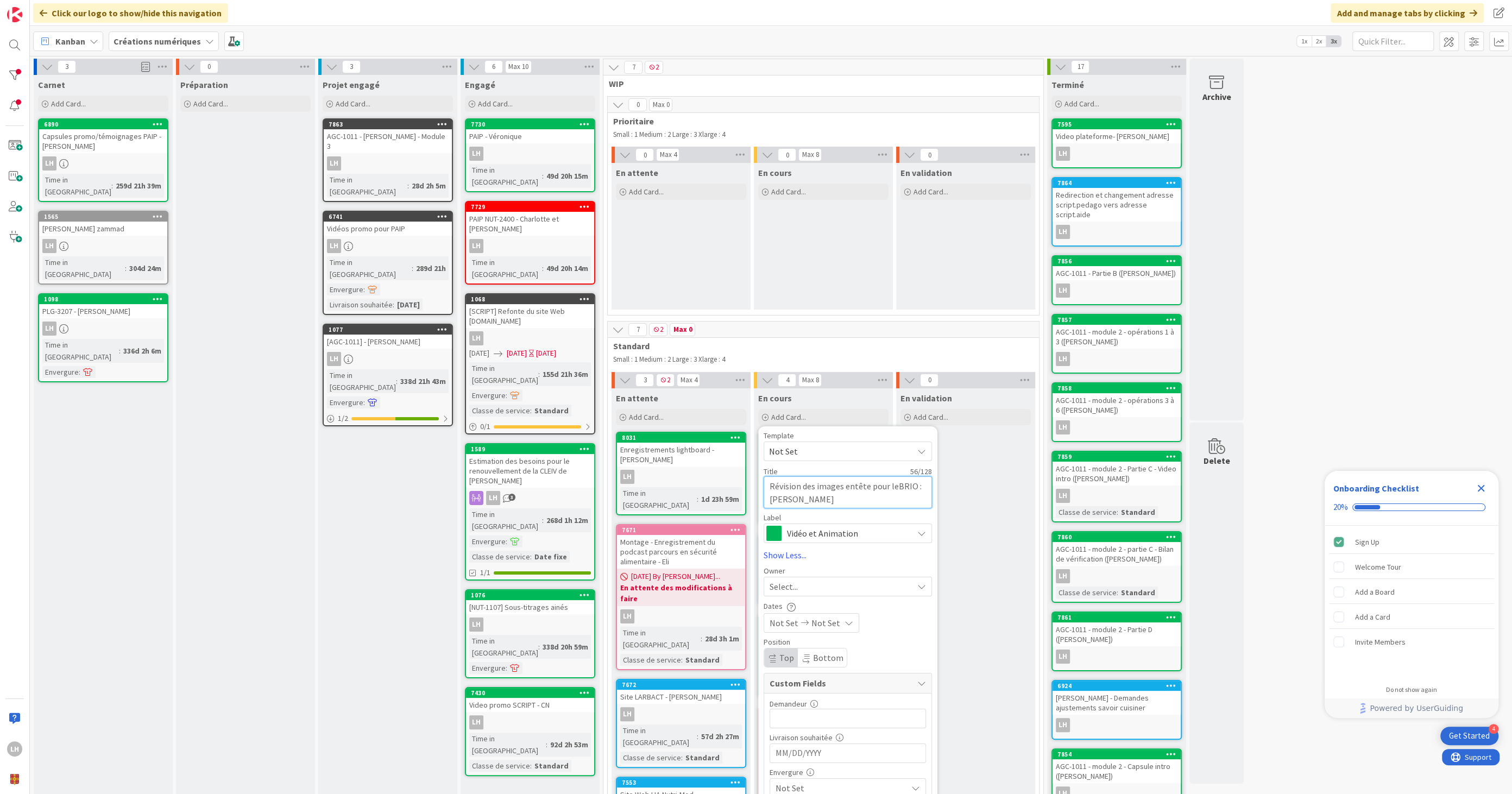
type textarea "Révision des images entête pour lesBRIO : [PERSON_NAME]"
type textarea "x"
type textarea "Révision des images entête pour les BRIO : [PERSON_NAME]"
type textarea "x"
type textarea "Révision des images entête pour les 1BRIO : [PERSON_NAME]"
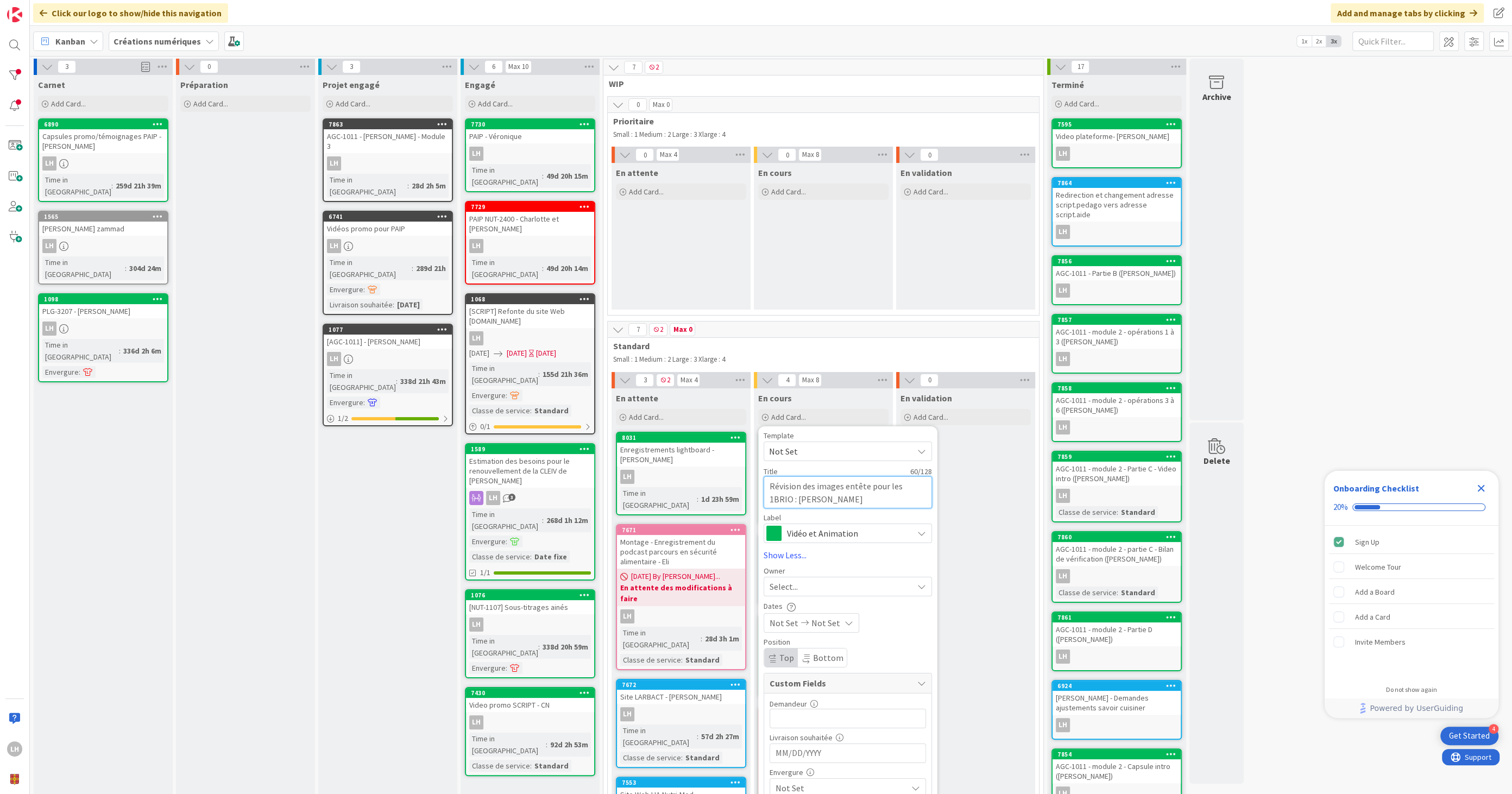
type textarea "x"
type textarea "Révision des images entête pour les 18BRIO : [PERSON_NAME]"
type textarea "x"
type textarea "Révision des images entête pour les 18 BRIO : [PERSON_NAME]"
type textarea "x"
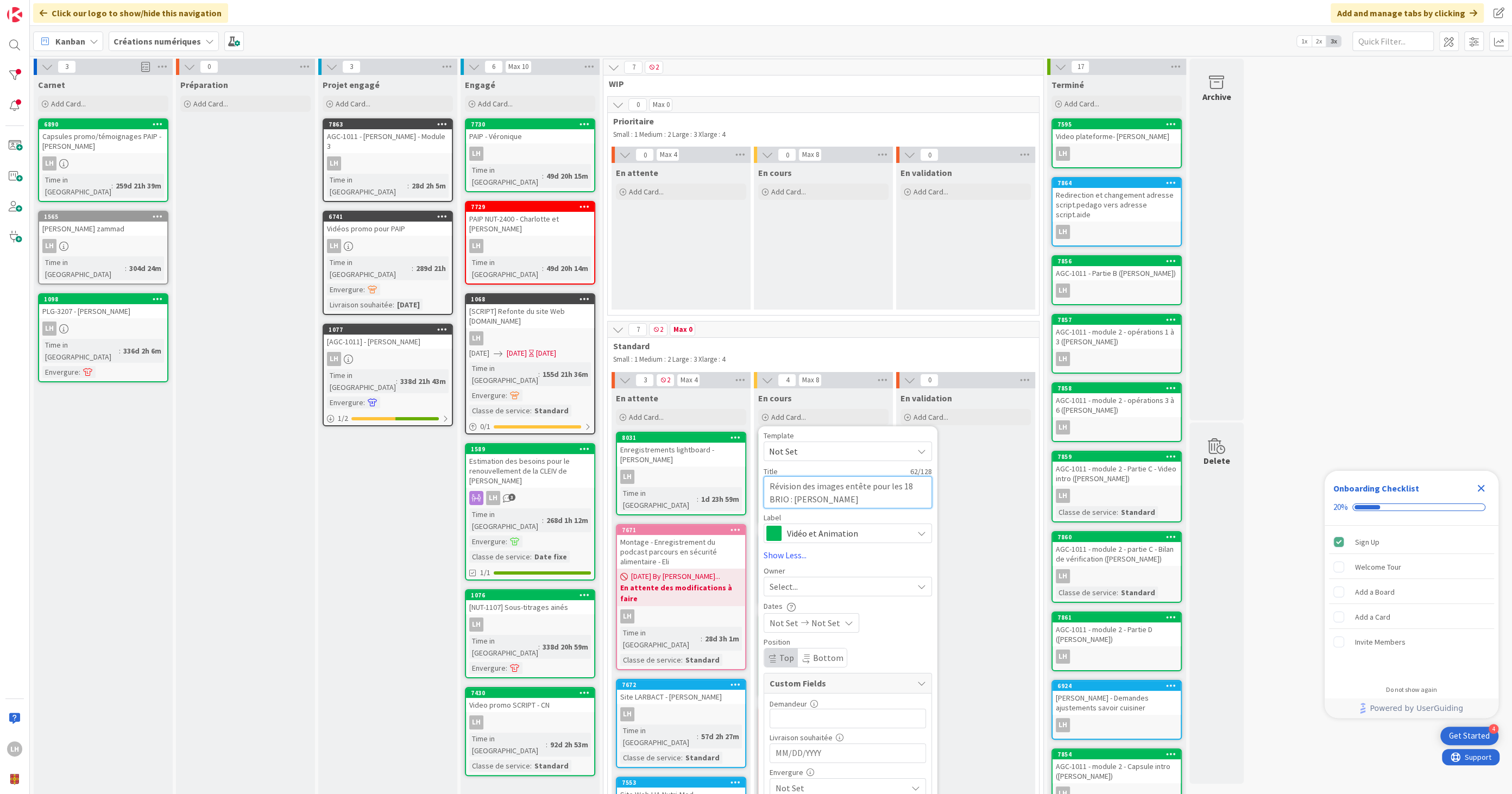
type textarea "Révision des images entête pour les 18 sBRIO : [PERSON_NAME]"
type textarea "x"
type textarea "Révision des images entête pour les 18 siBRIO : [PERSON_NAME]"
type textarea "x"
type textarea "Révision des images entête pour les 18 sitBRIO : [PERSON_NAME]"
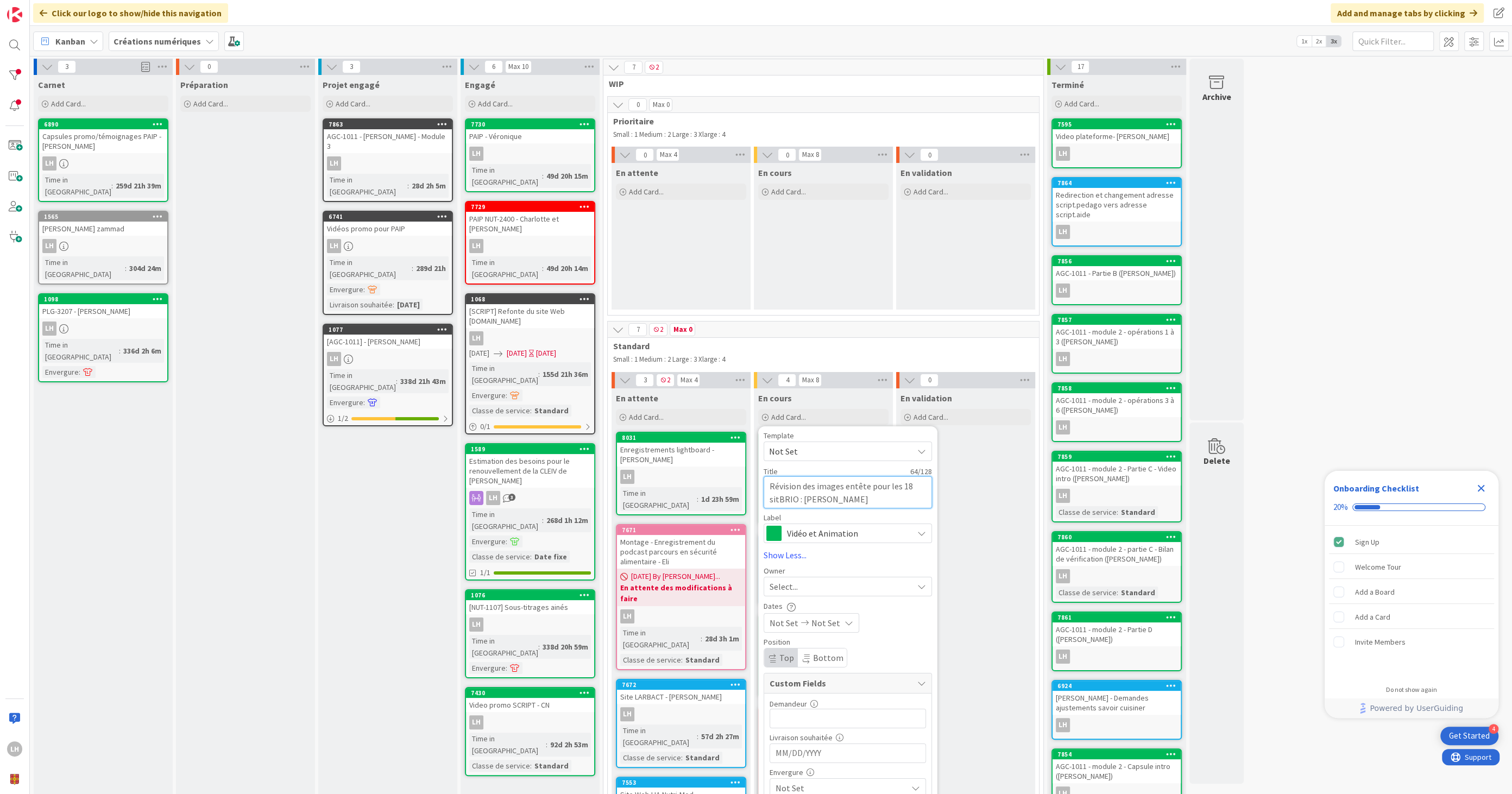
type textarea "x"
type textarea "Révision des images entête pour les 18 siteBRIO : [PERSON_NAME]"
type textarea "x"
type textarea "Révision des images entête pour les 18 sitesBRIO : [PERSON_NAME]"
type textarea "x"
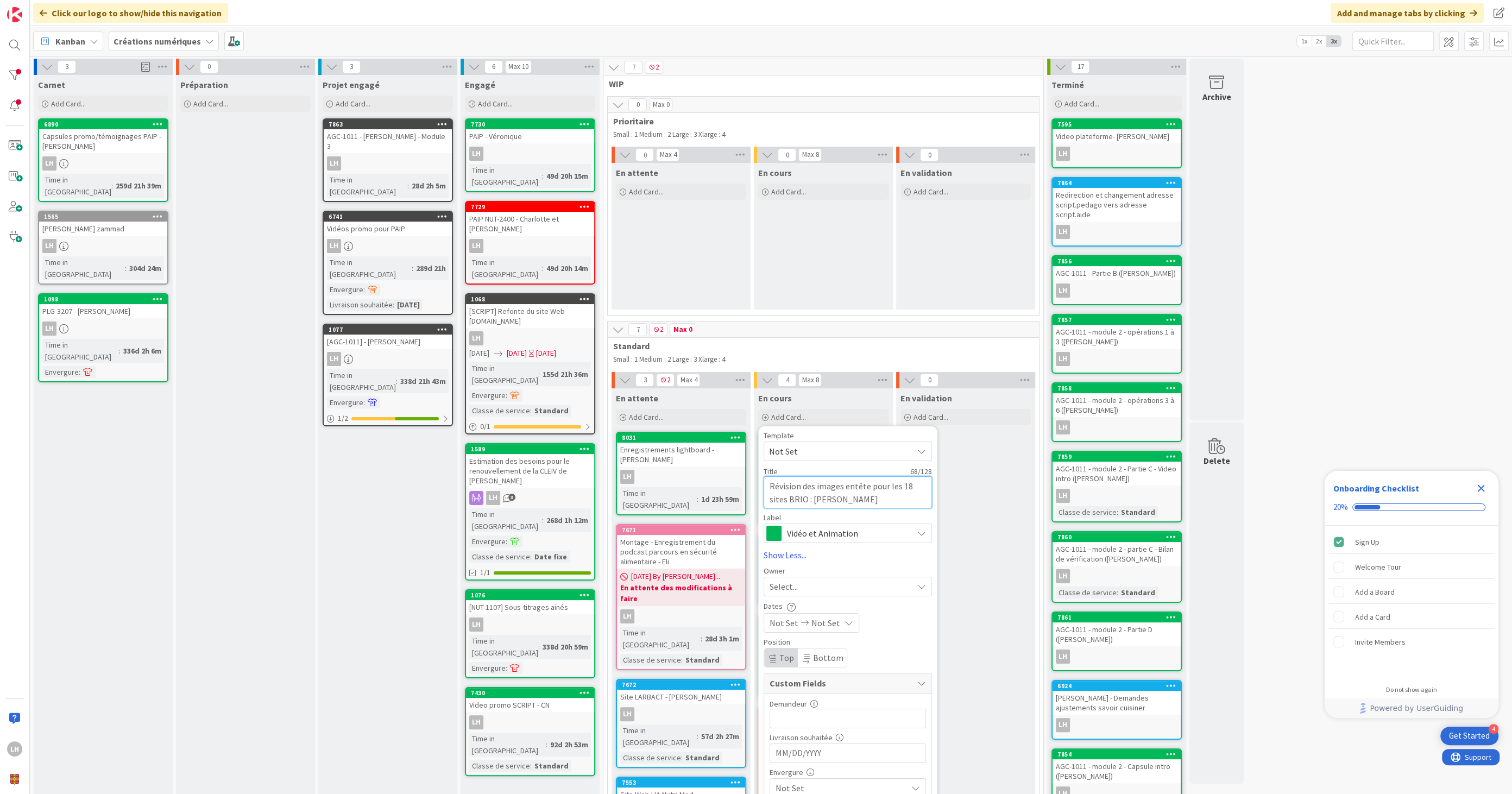
type textarea "Révision des images entête pour les 18 sites BRIO : [PERSON_NAME]"
click at [793, 584] on span "Select..." at bounding box center [783, 586] width 28 height 13
click at [814, 672] on span "[PERSON_NAME]" at bounding box center [832, 678] width 53 height 16
type textarea "x"
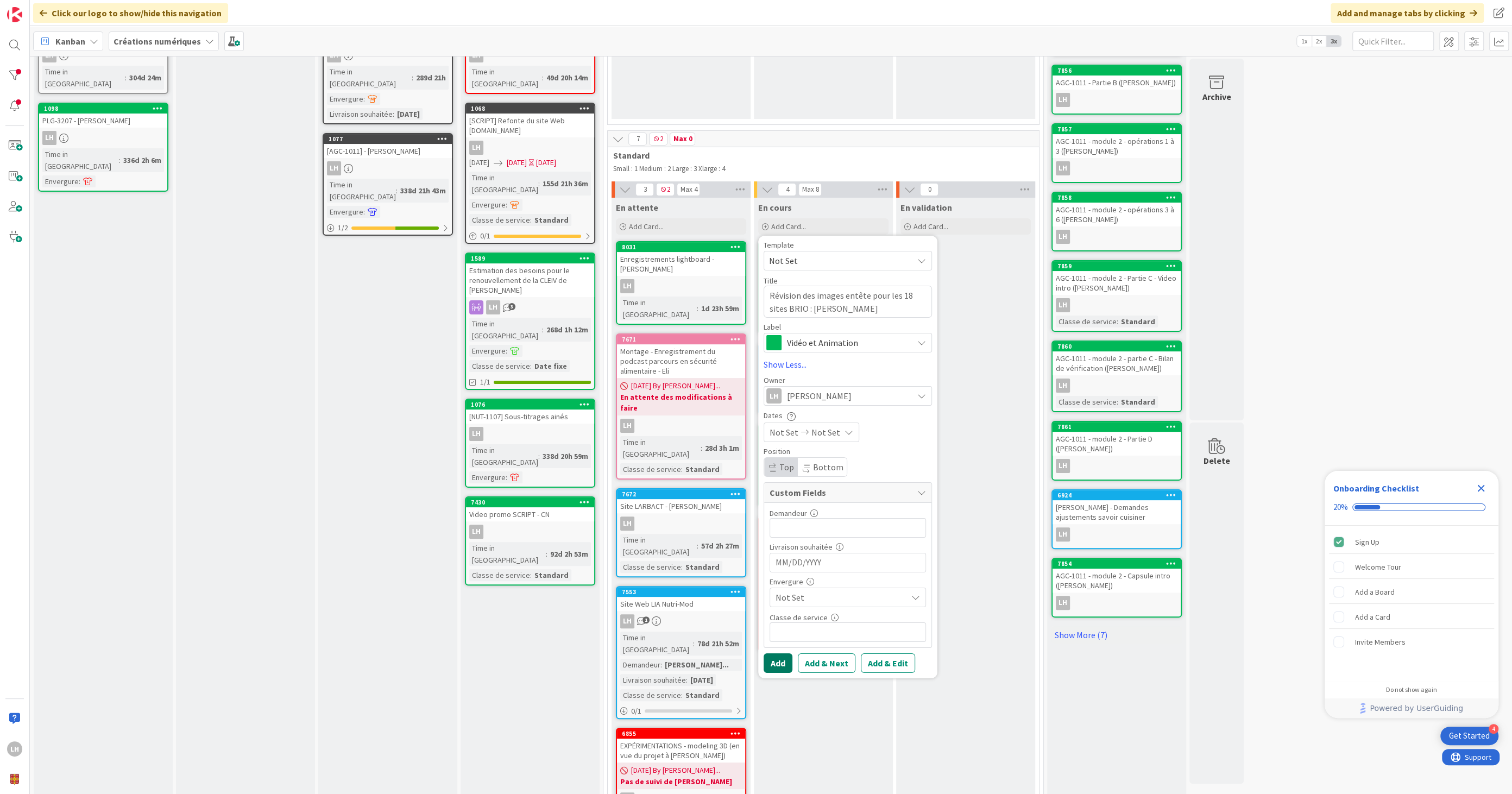
click at [771, 659] on button "Add" at bounding box center [778, 663] width 29 height 19
